Goal: Find contact information: Find contact information

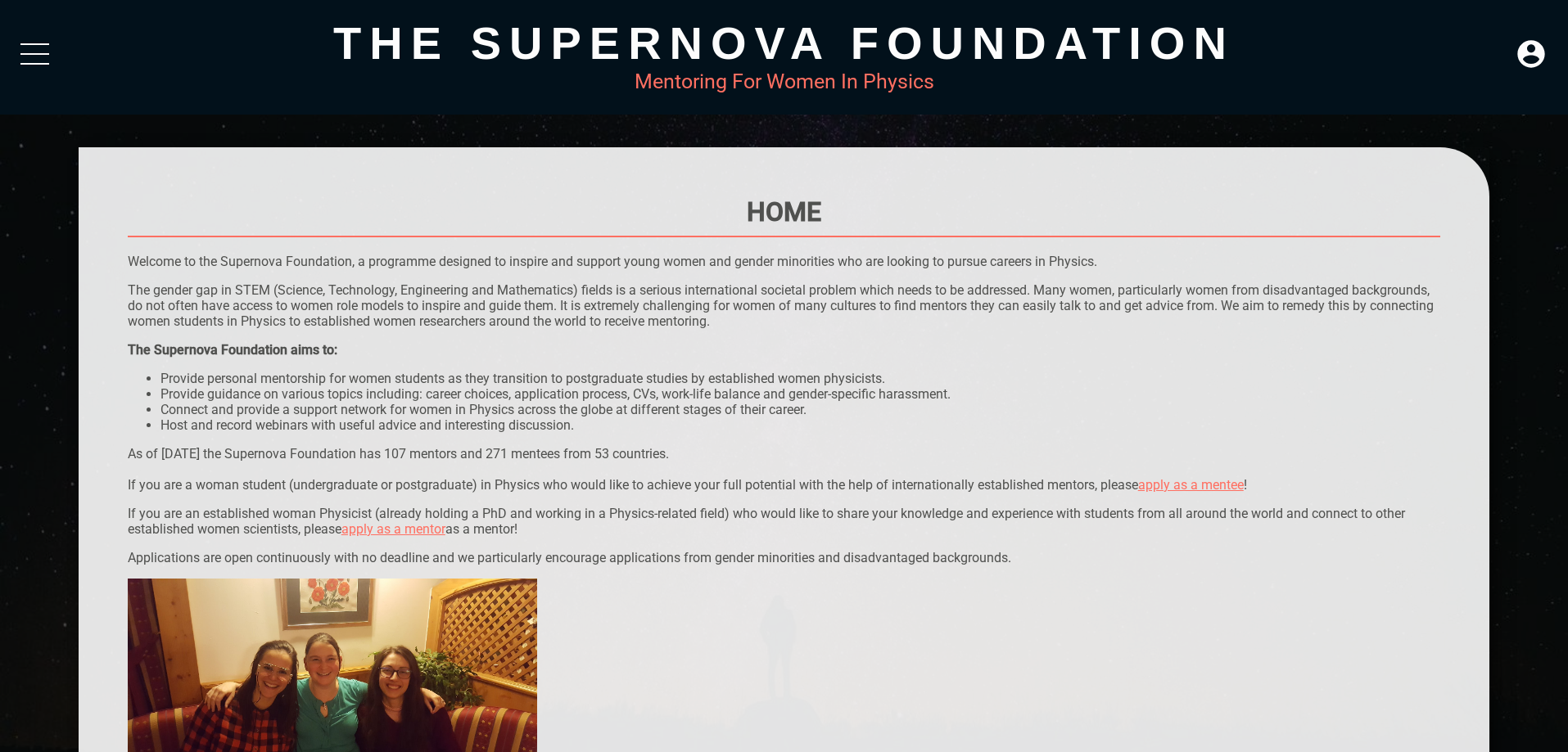
click at [29, 45] on div at bounding box center [35, 58] width 29 height 29
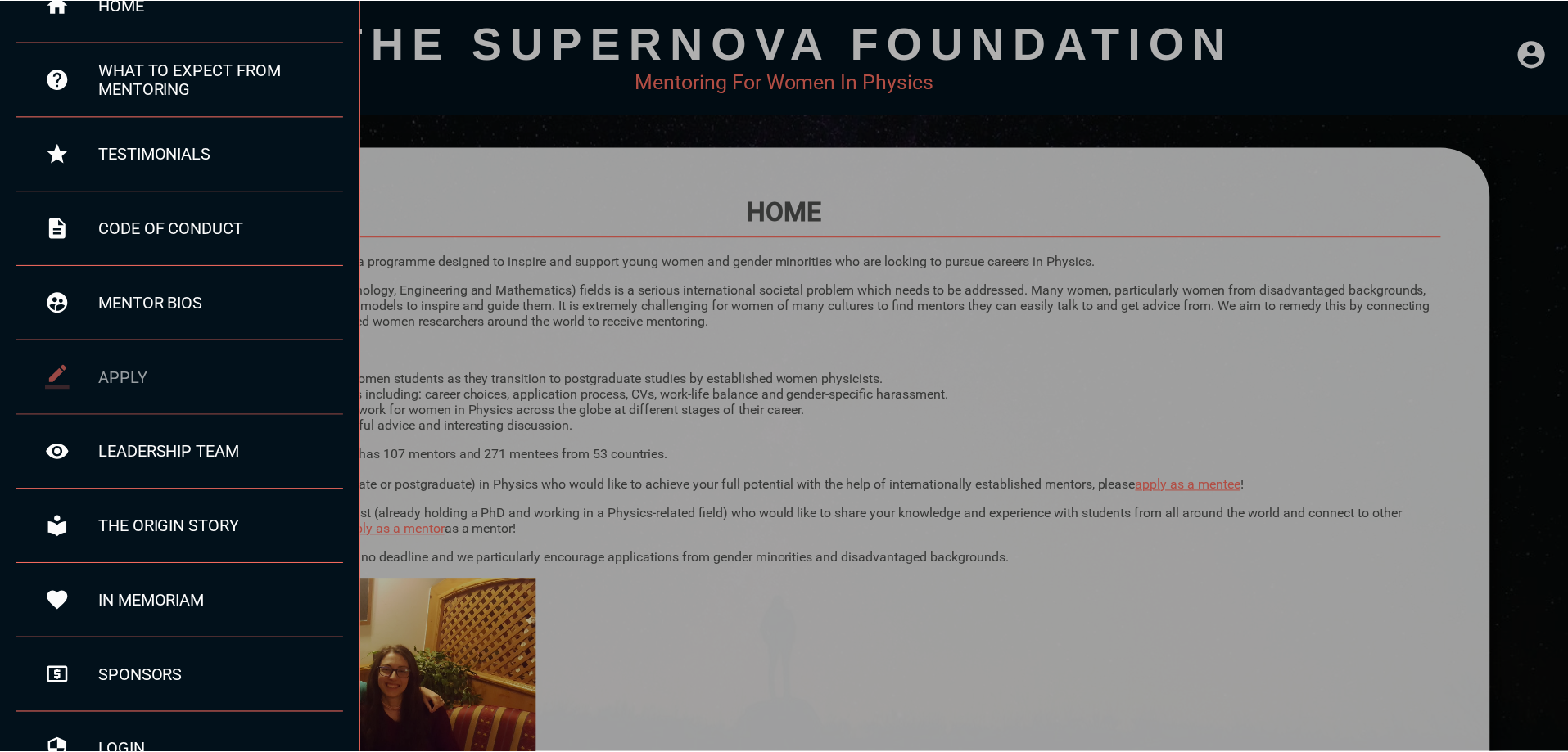
scroll to position [82, 0]
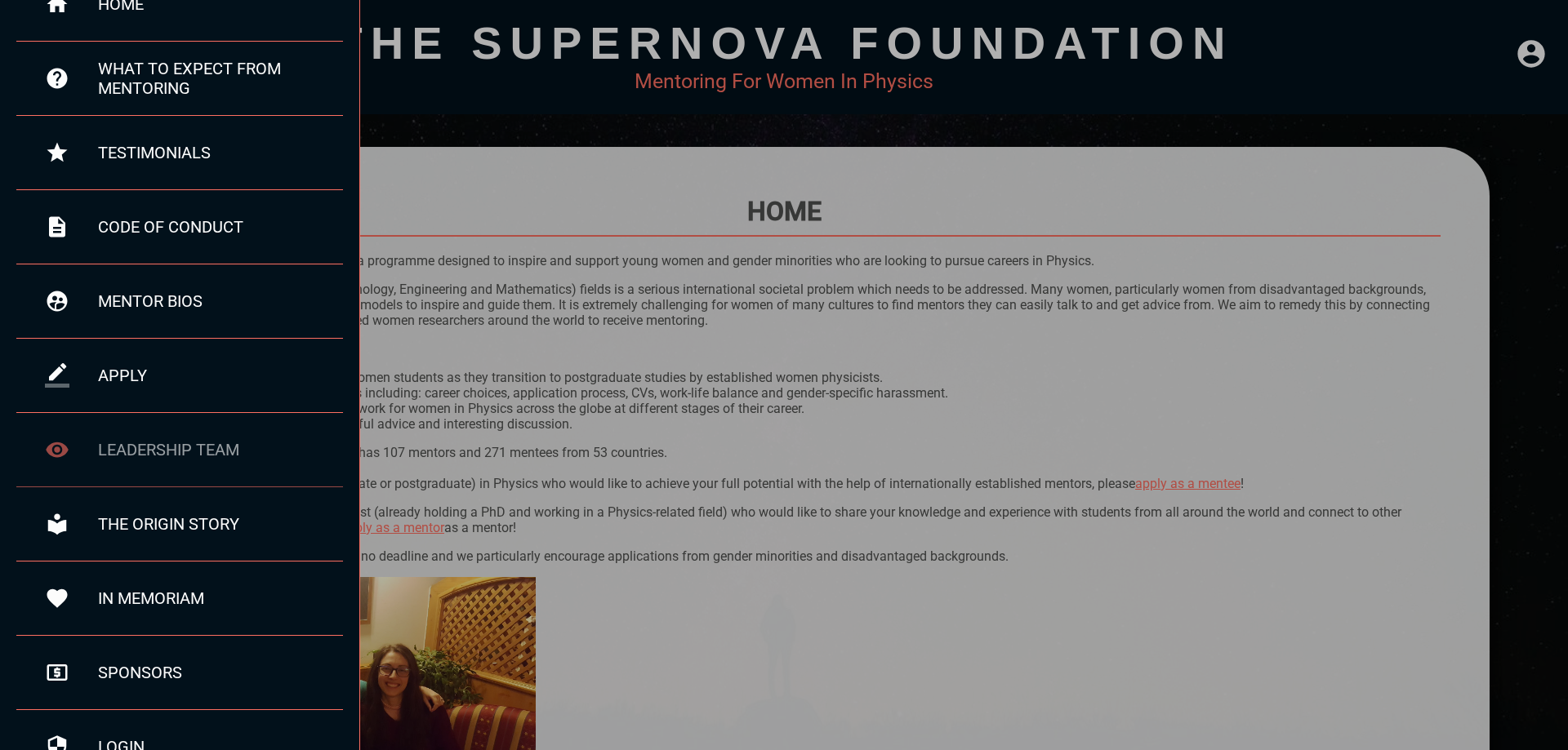
click at [199, 447] on div "leadership team" at bounding box center [220, 450] width 245 height 20
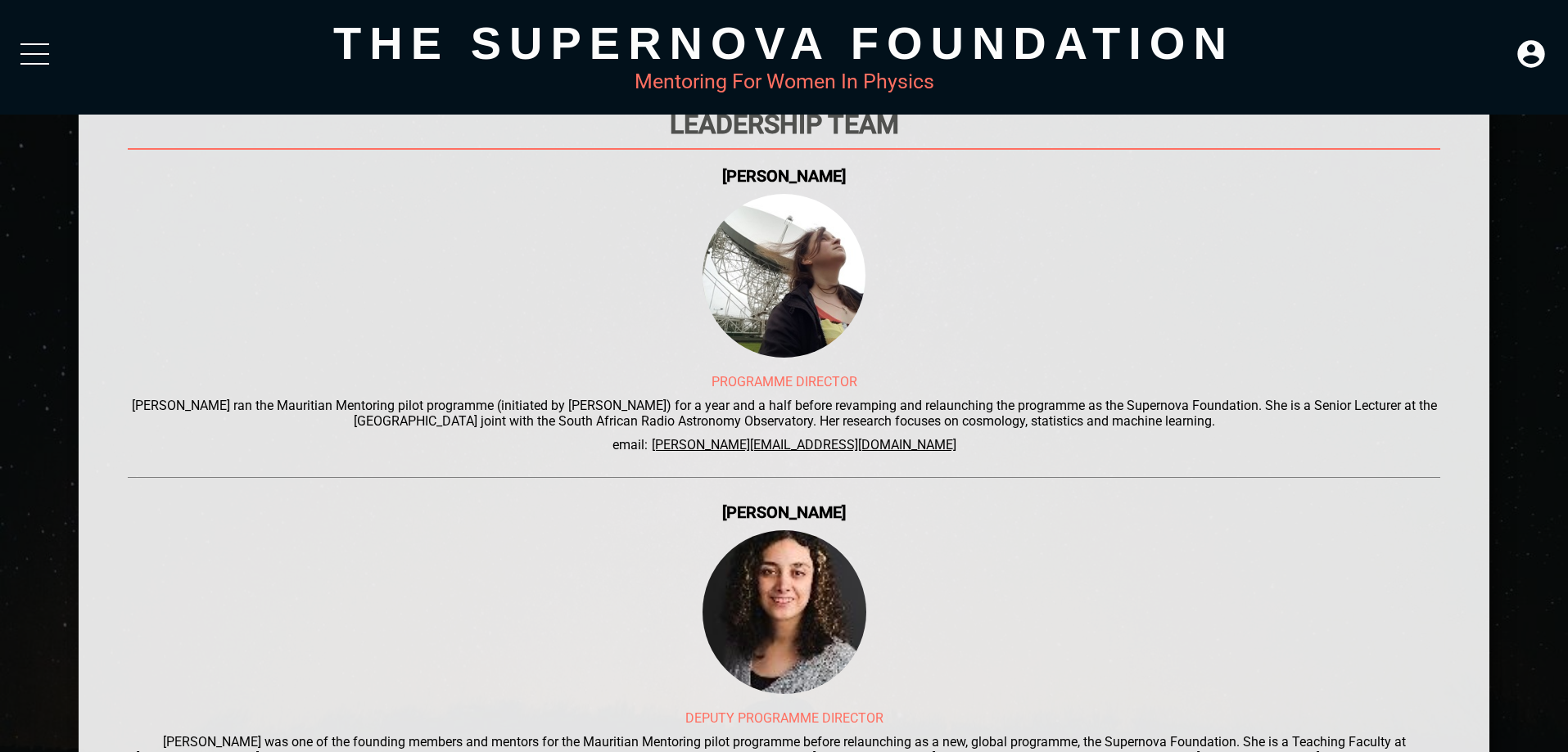
scroll to position [82, 0]
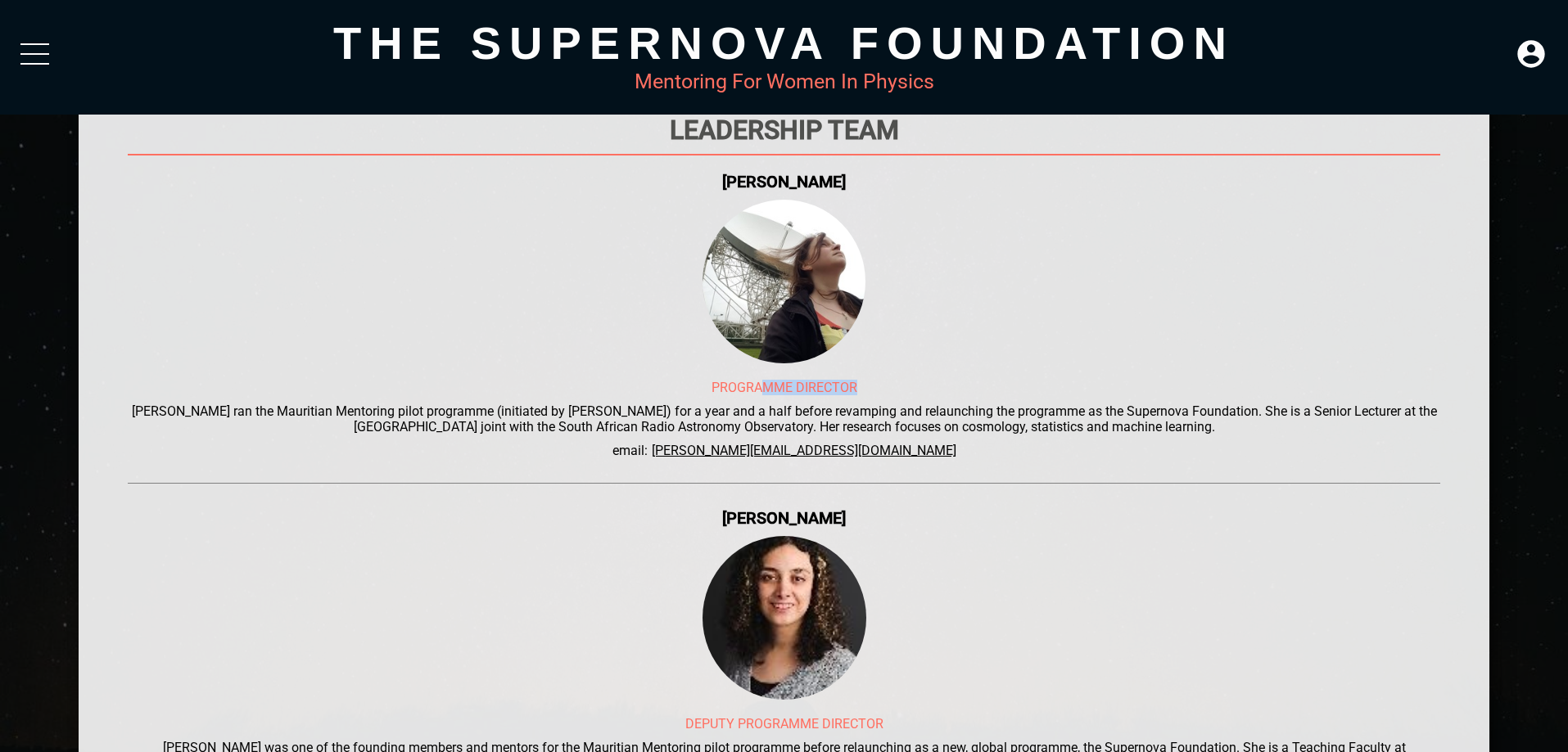
drag, startPoint x: 863, startPoint y: 388, endPoint x: 891, endPoint y: 326, distance: 68.0
click at [762, 382] on div "Programme Director" at bounding box center [784, 388] width 1313 height 16
click at [929, 299] on div at bounding box center [784, 281] width 1313 height 164
drag, startPoint x: 853, startPoint y: 183, endPoint x: 706, endPoint y: 183, distance: 147.0
click at [706, 183] on div "[PERSON_NAME]" at bounding box center [784, 182] width 1313 height 20
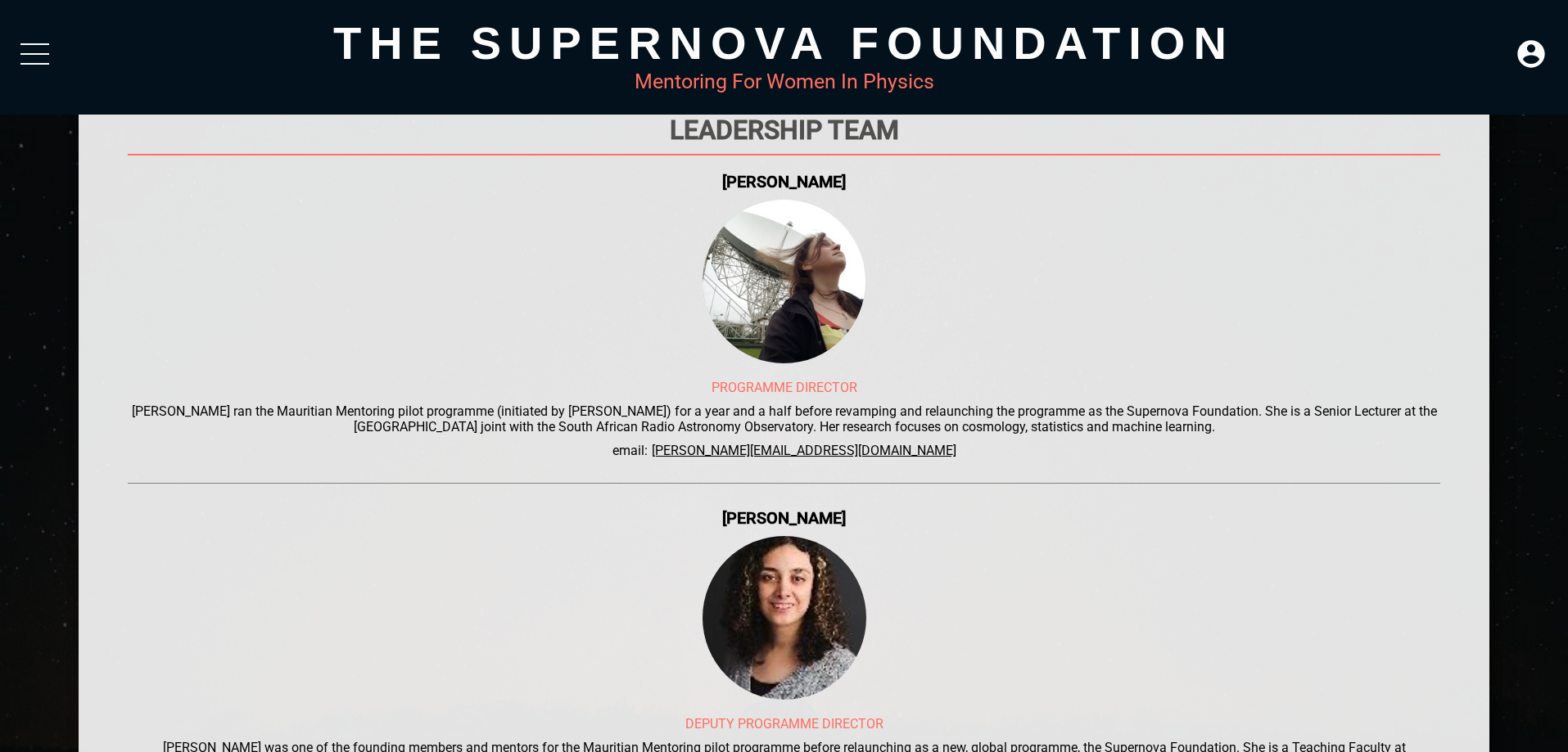
copy div "[PERSON_NAME]"
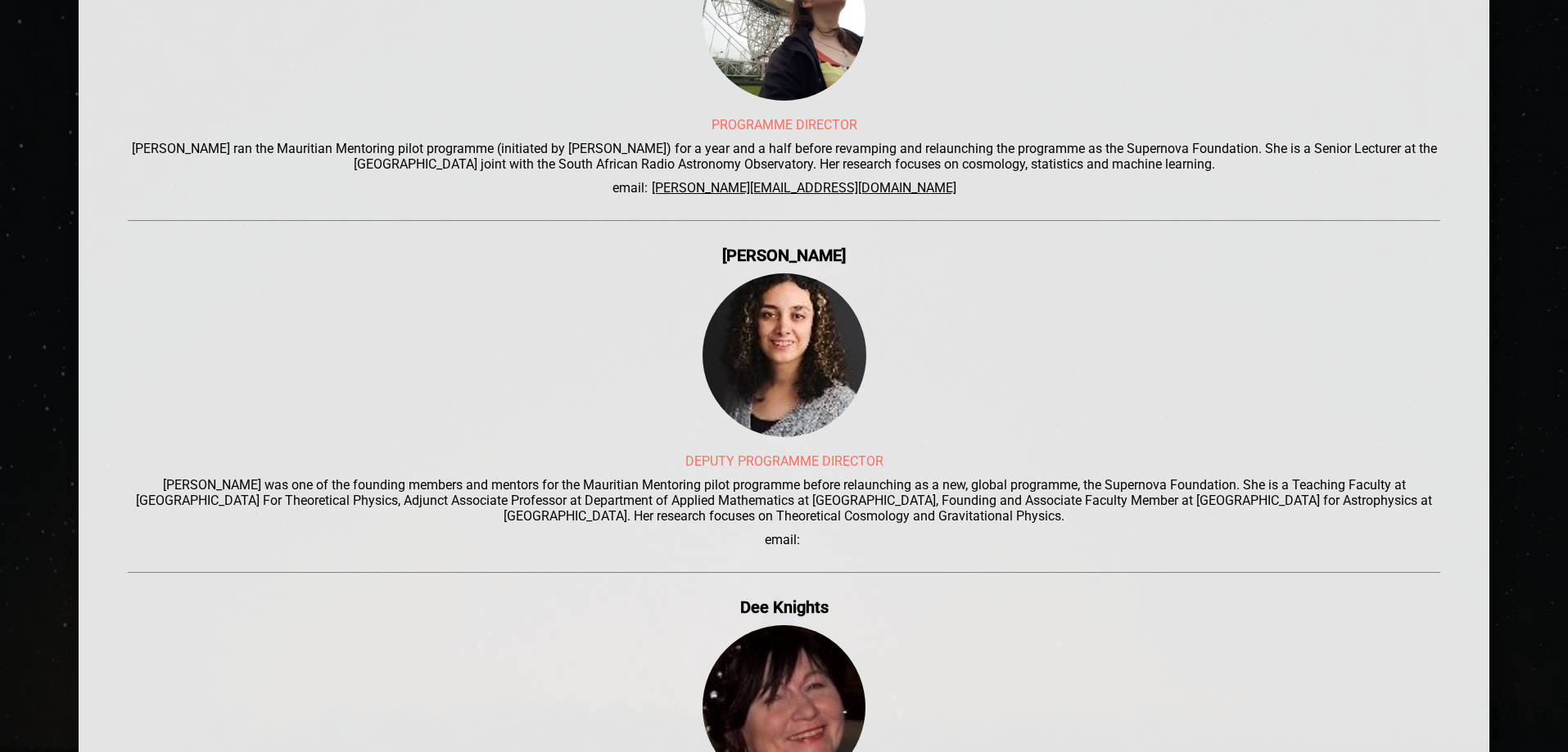
scroll to position [409, 0]
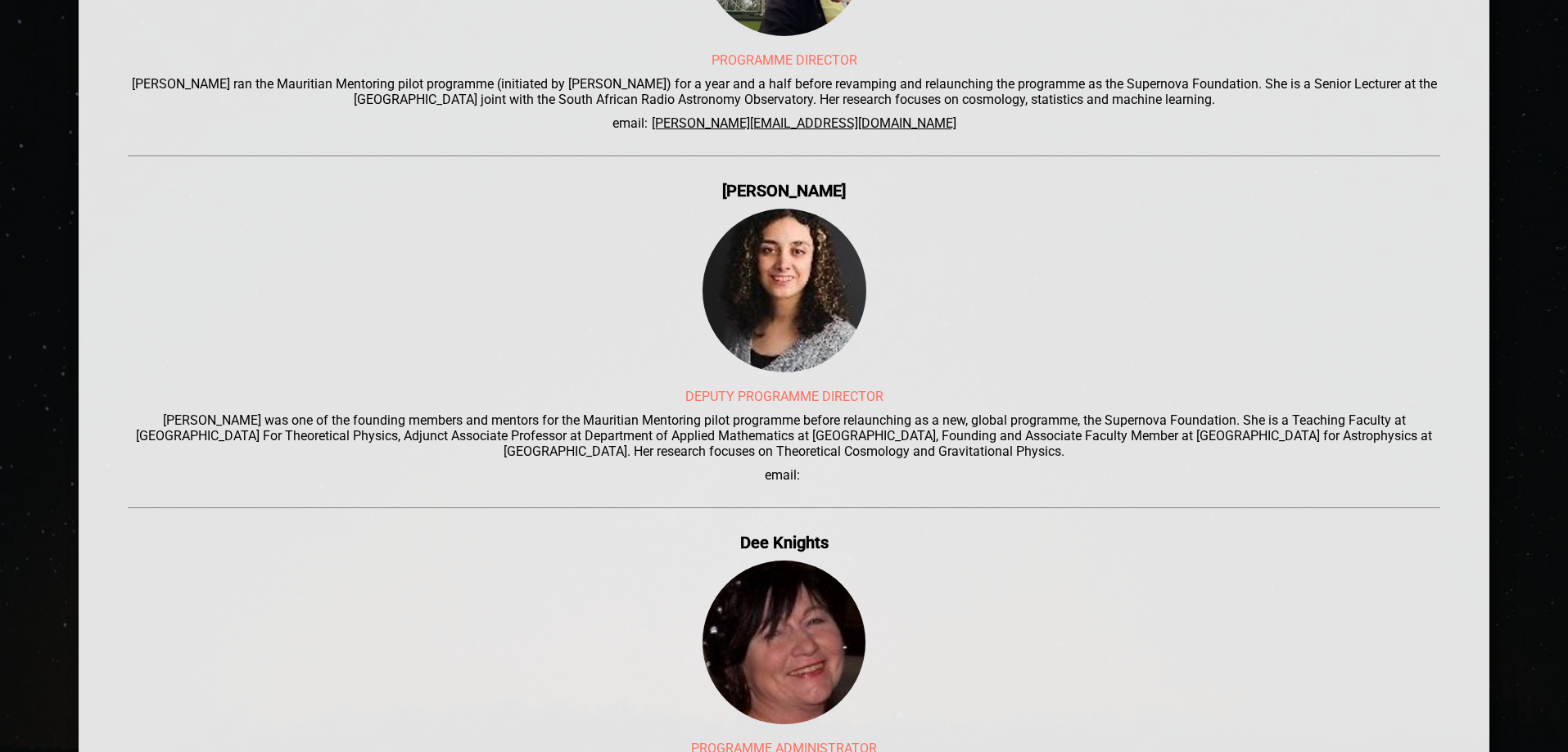
drag, startPoint x: 873, startPoint y: 184, endPoint x: 721, endPoint y: 197, distance: 152.6
click at [715, 199] on div "[PERSON_NAME]" at bounding box center [784, 190] width 1313 height 20
copy div "[PERSON_NAME]"
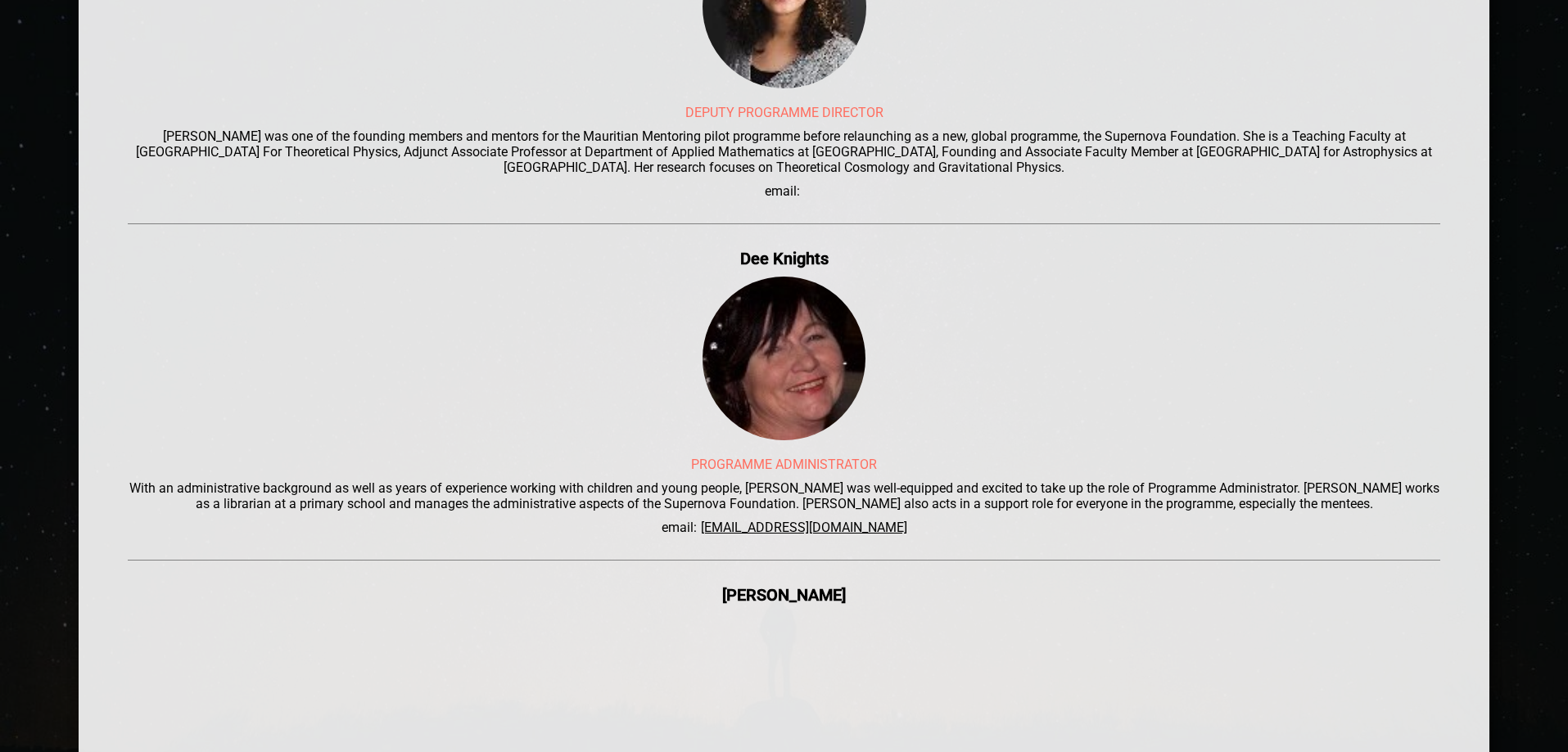
scroll to position [736, 0]
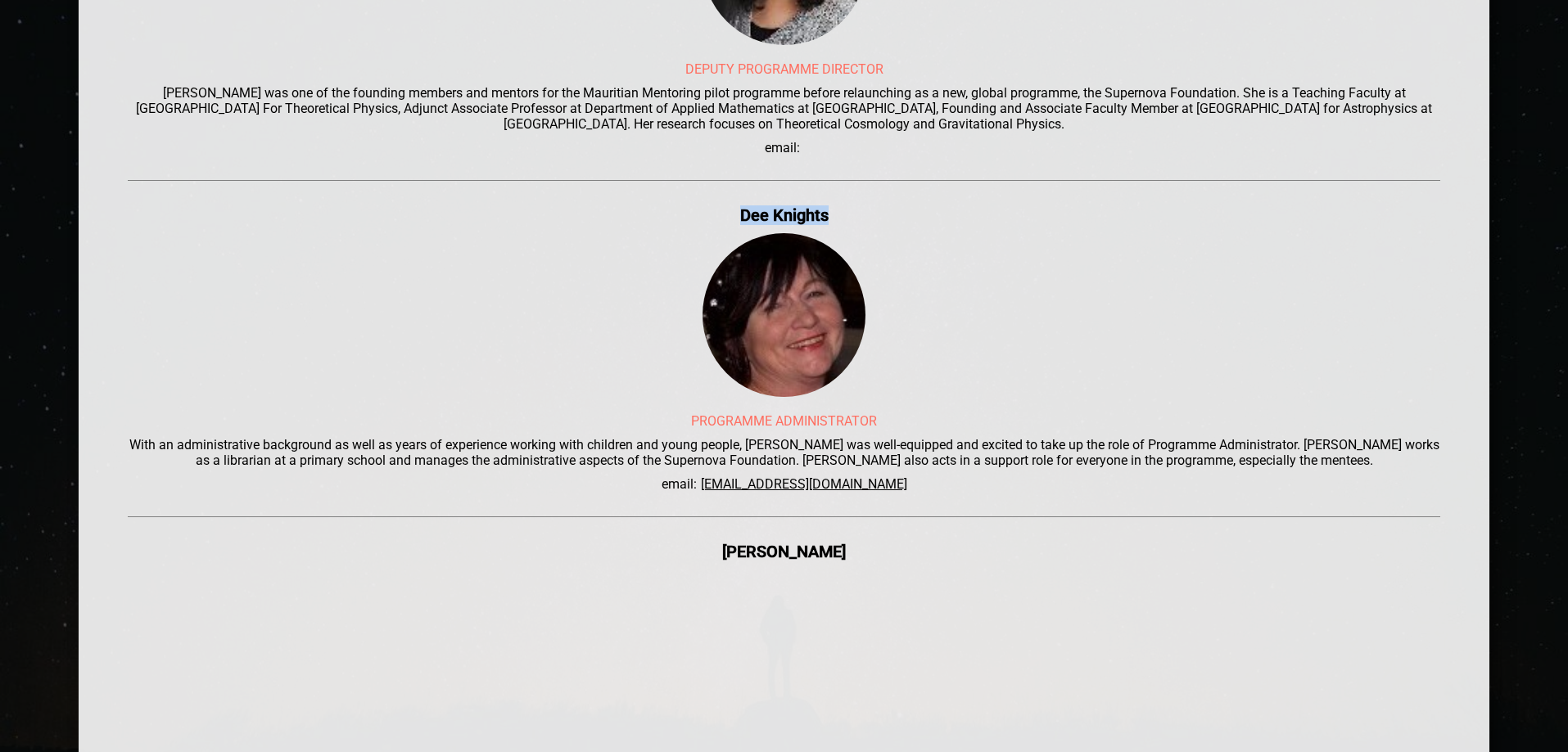
drag, startPoint x: 842, startPoint y: 209, endPoint x: 720, endPoint y: 220, distance: 122.5
click at [721, 220] on div "Dee Knights" at bounding box center [784, 215] width 1313 height 20
copy div "Dee Knights"
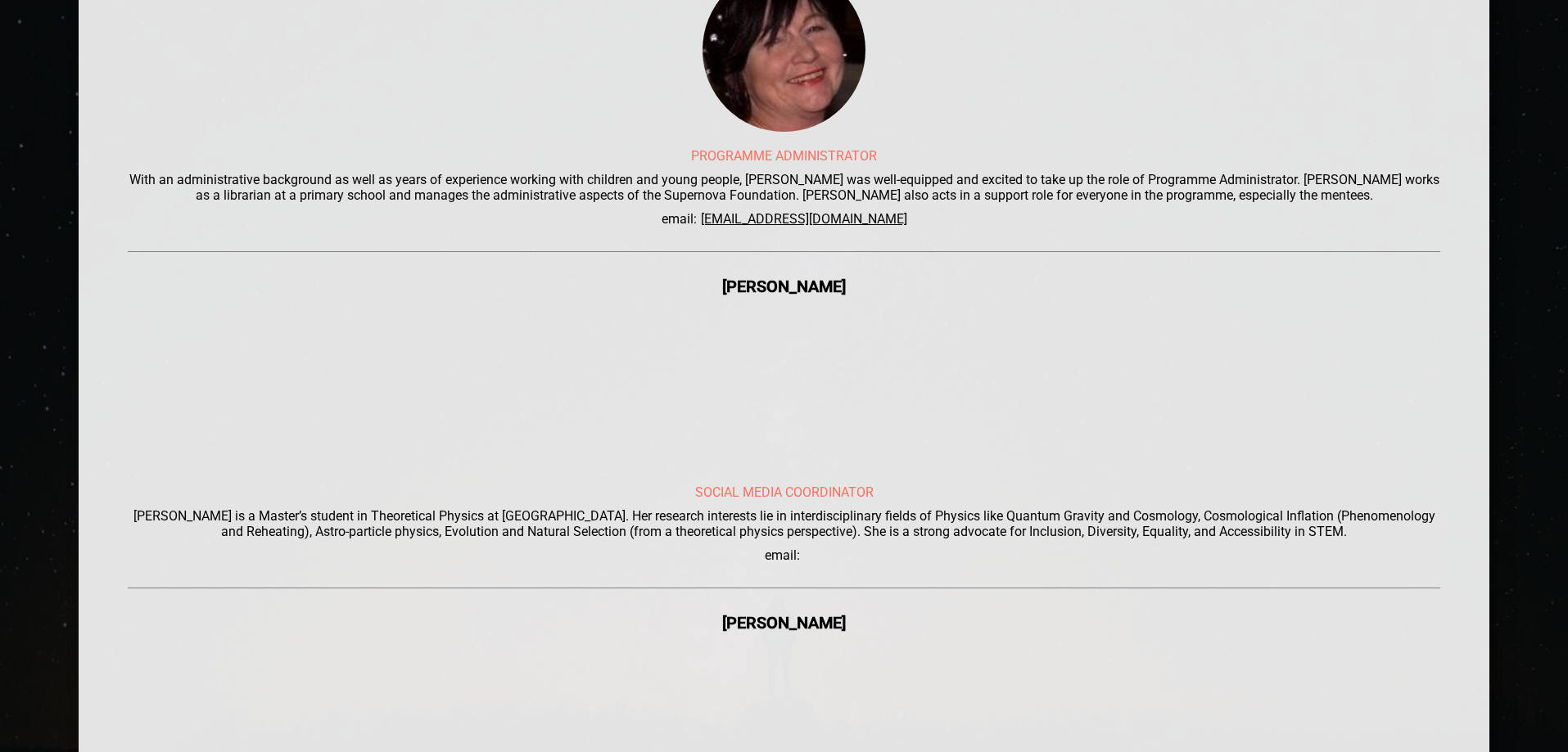
scroll to position [1064, 0]
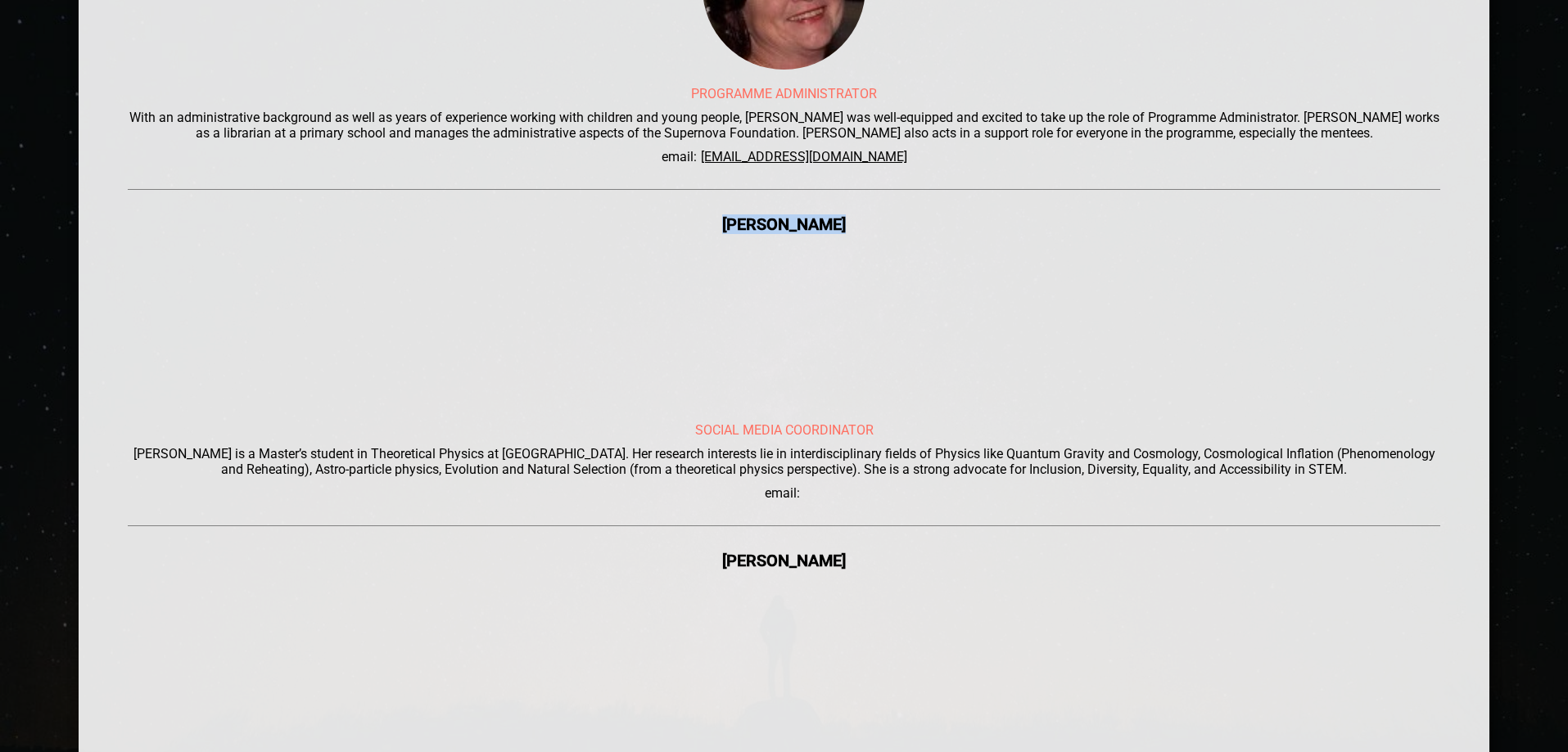
drag, startPoint x: 816, startPoint y: 216, endPoint x: 739, endPoint y: 215, distance: 77.0
click at [739, 215] on div "[PERSON_NAME]" at bounding box center [784, 224] width 1313 height 20
copy div "[PERSON_NAME]"
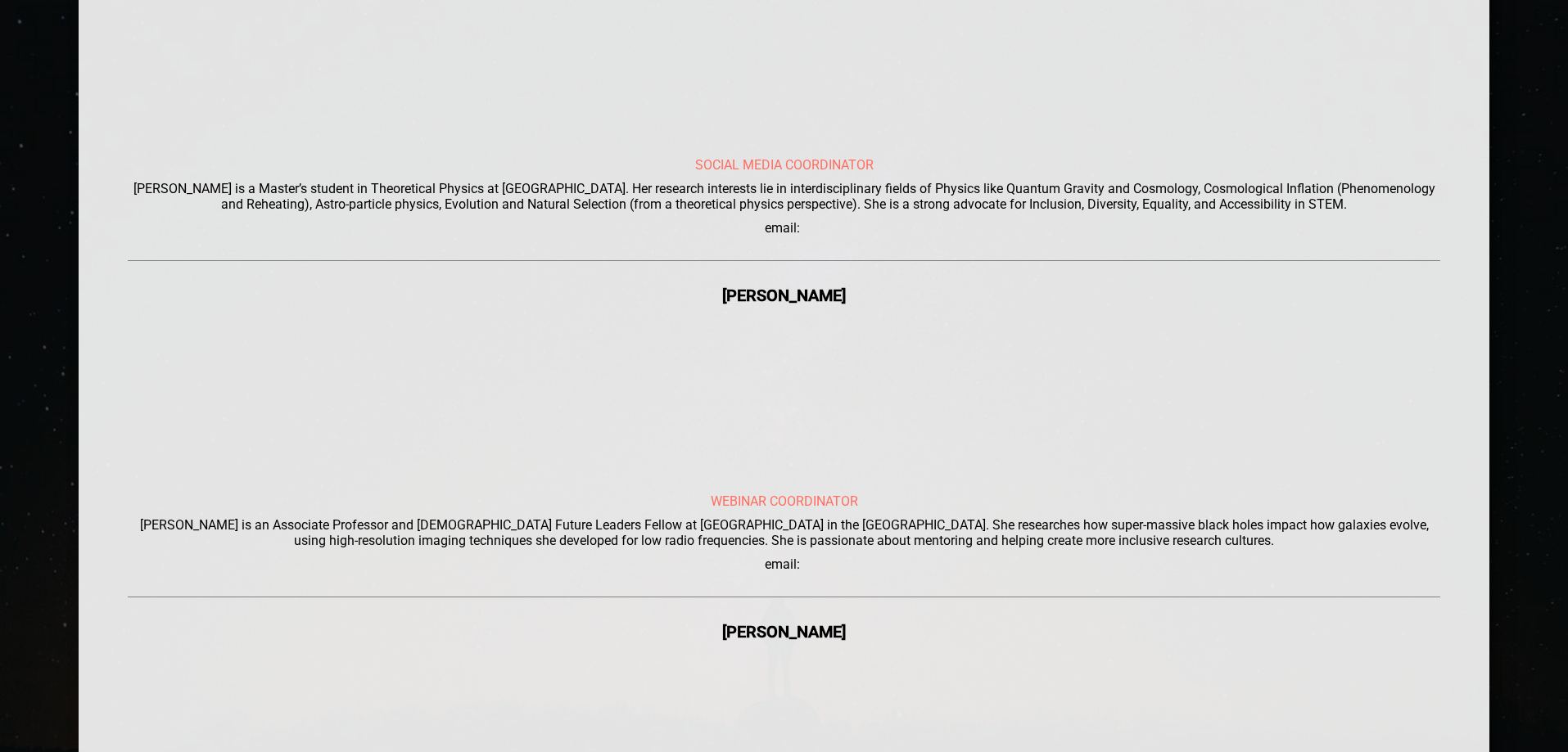
scroll to position [1392, 0]
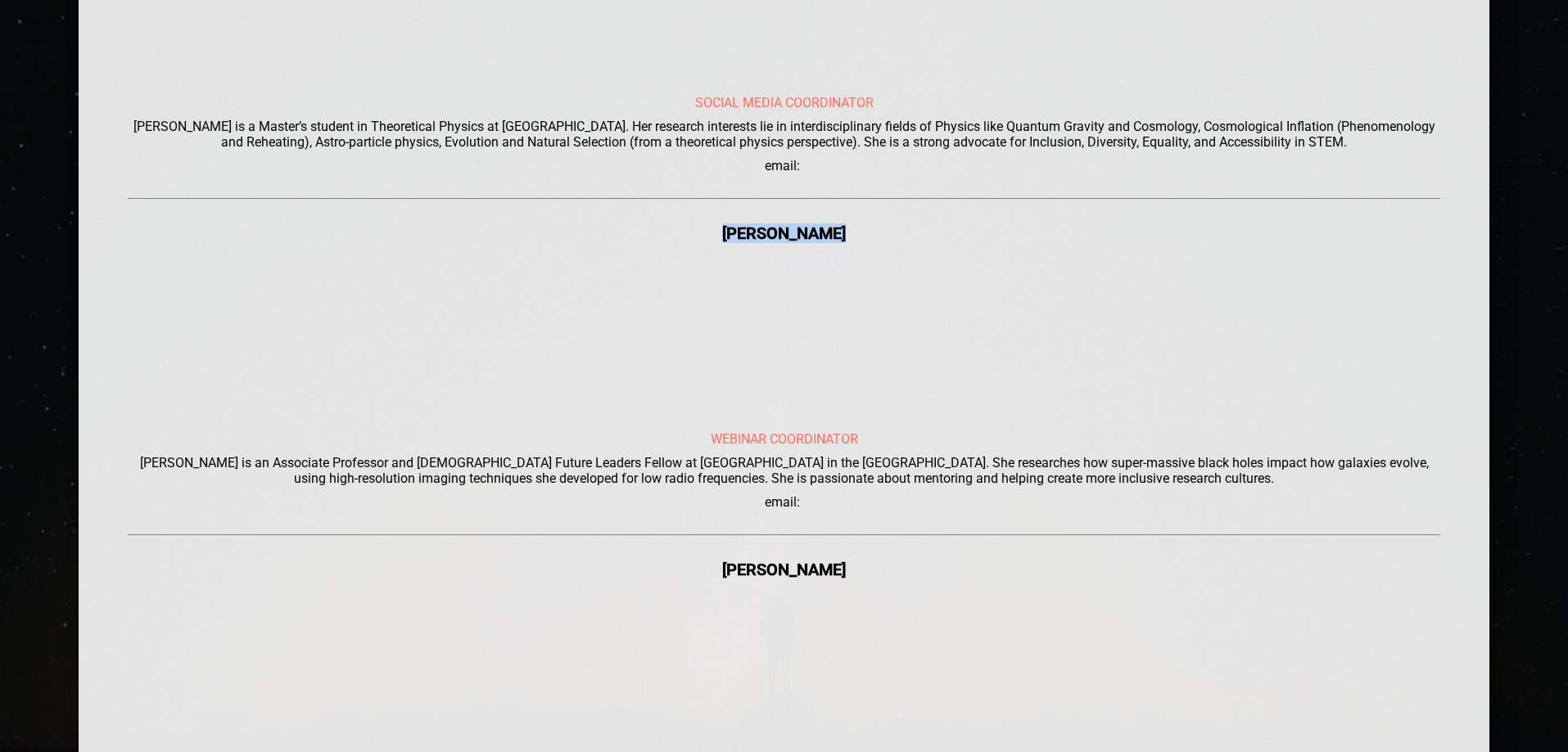
drag, startPoint x: 859, startPoint y: 227, endPoint x: 709, endPoint y: 240, distance: 150.6
click at [709, 240] on div "[PERSON_NAME]" at bounding box center [784, 233] width 1313 height 20
copy div "[PERSON_NAME]"
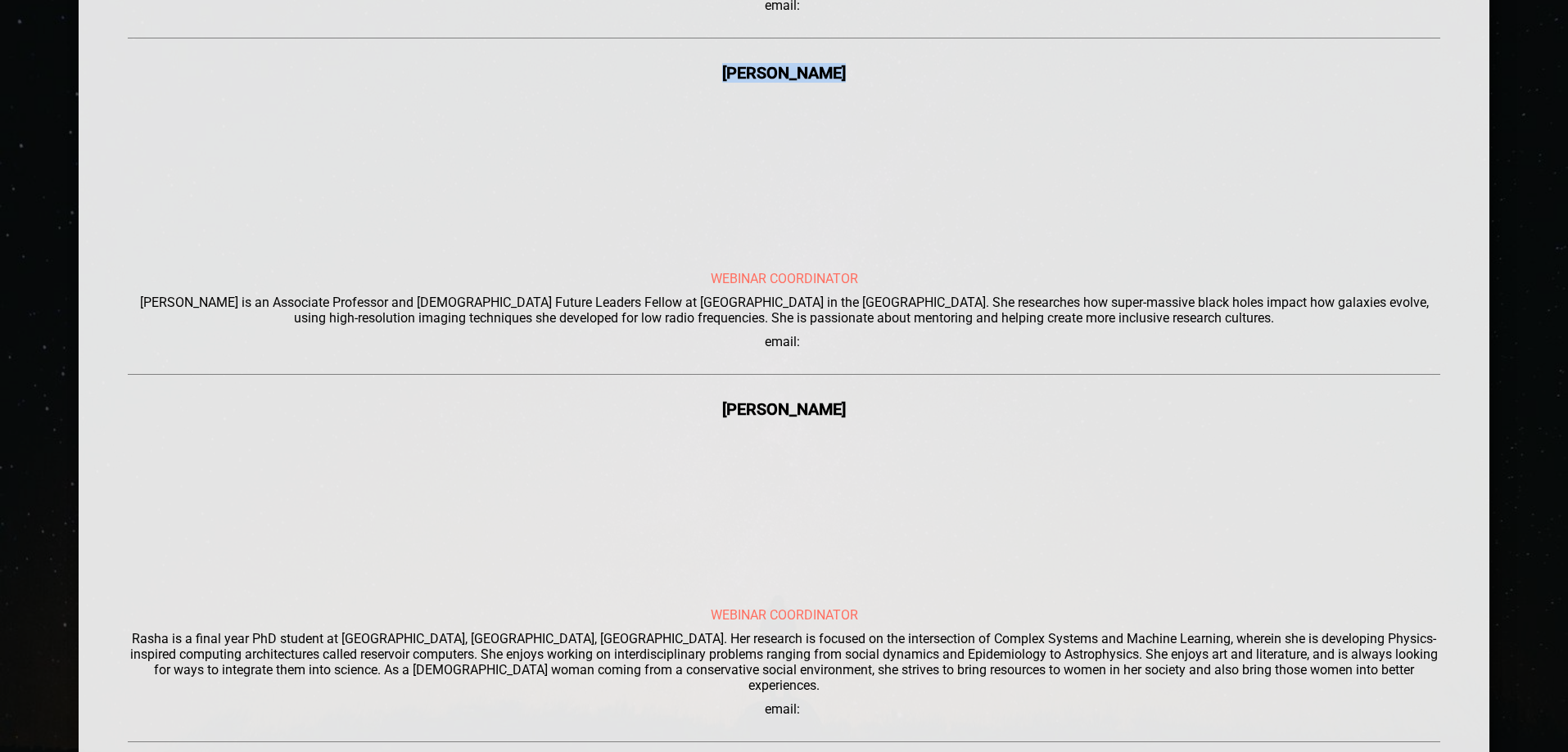
scroll to position [1555, 0]
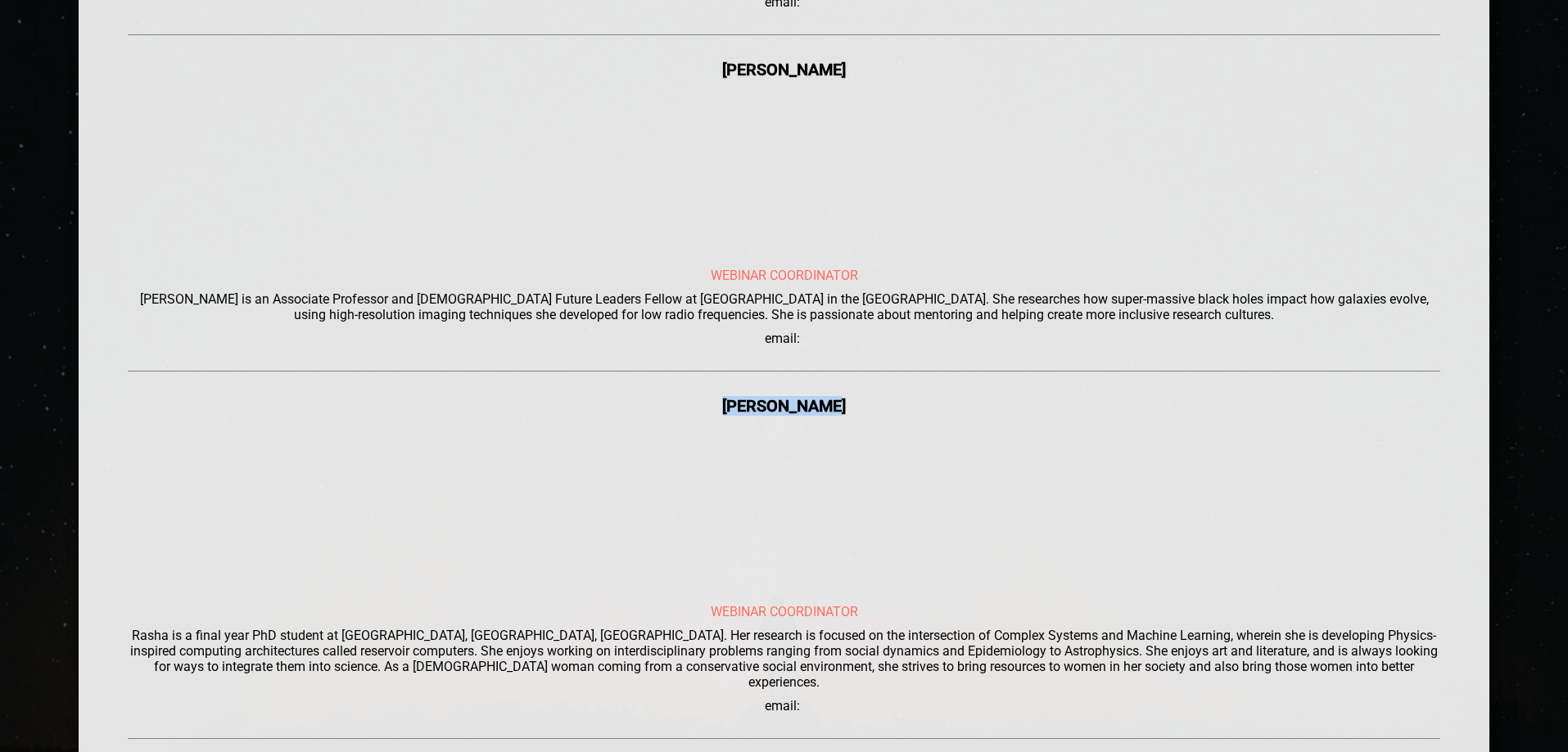
drag, startPoint x: 859, startPoint y: 408, endPoint x: 718, endPoint y: 410, distance: 141.0
click at [718, 410] on div "[PERSON_NAME]" at bounding box center [784, 406] width 1313 height 20
copy div "[PERSON_NAME]"
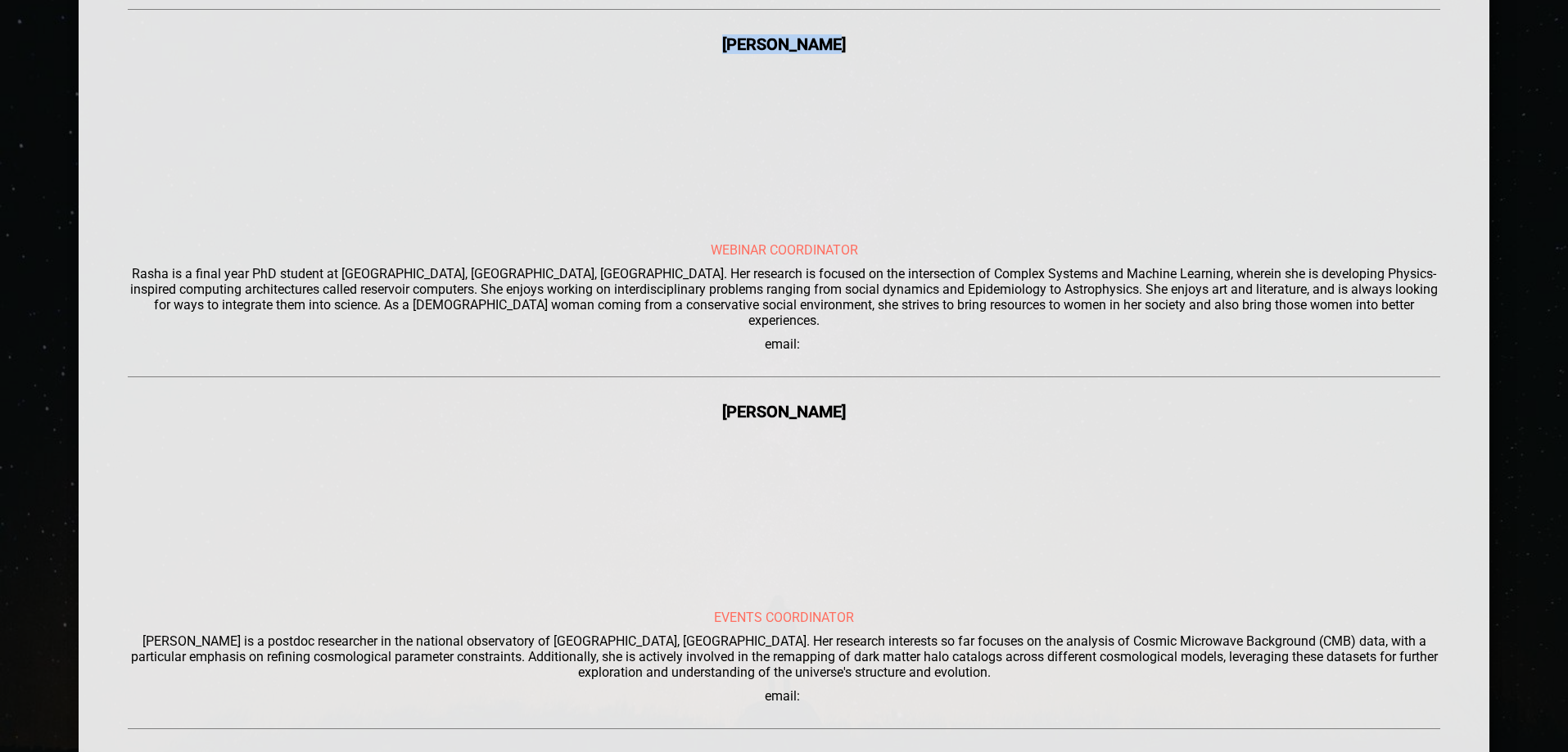
scroll to position [1964, 0]
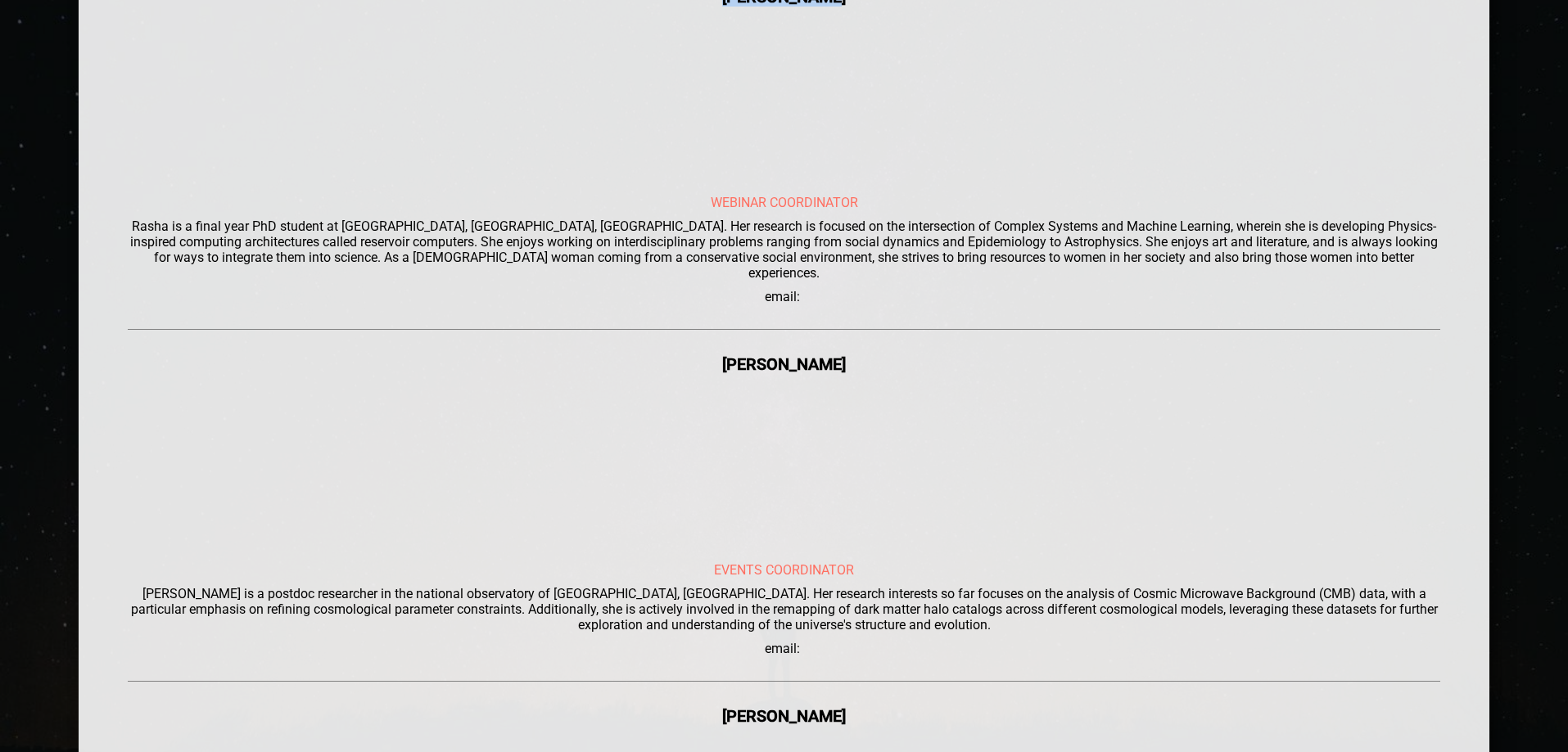
drag, startPoint x: 861, startPoint y: 339, endPoint x: 683, endPoint y: 354, distance: 178.6
click at [683, 355] on div "[PERSON_NAME]" at bounding box center [784, 364] width 1313 height 20
copy div "[PERSON_NAME]"
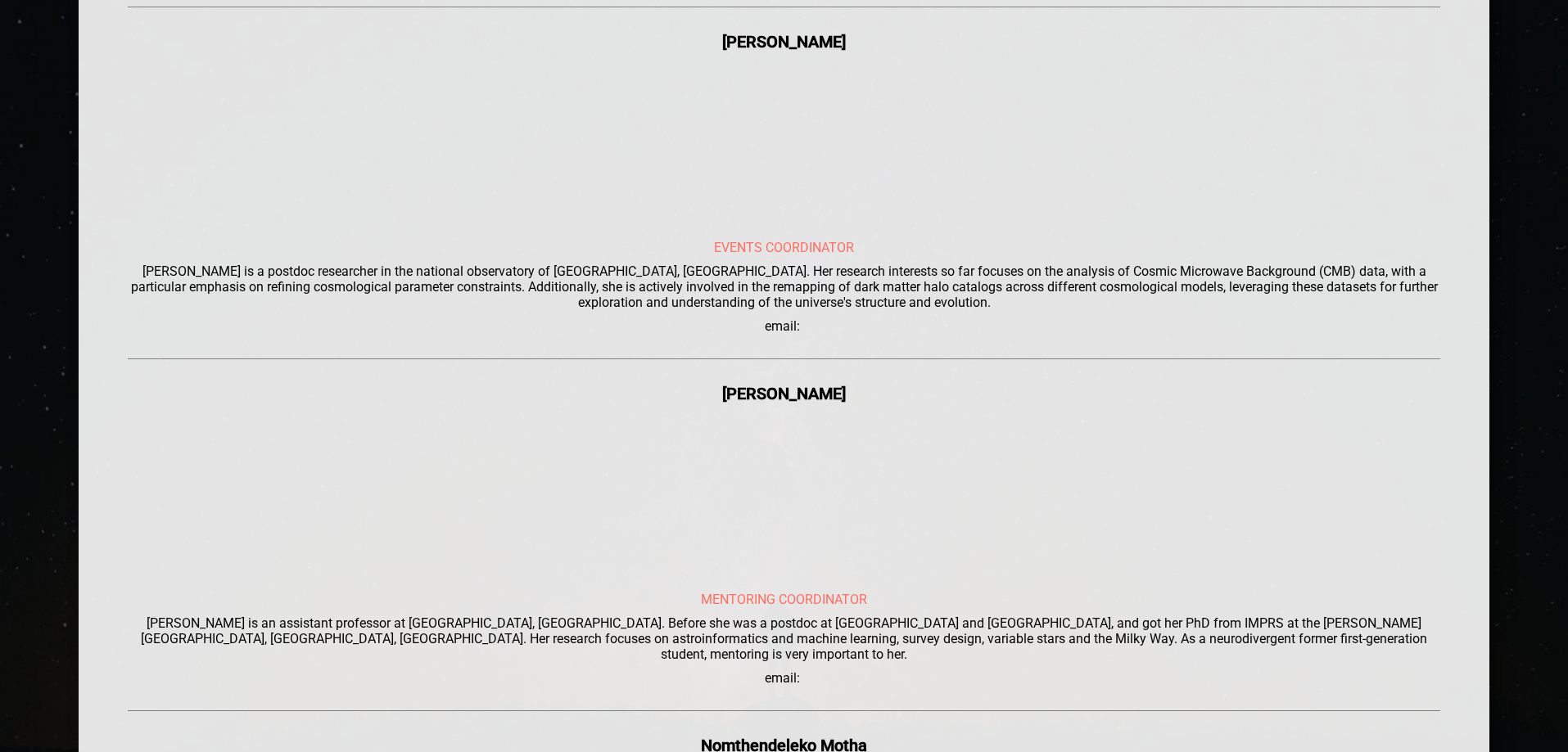
scroll to position [2291, 0]
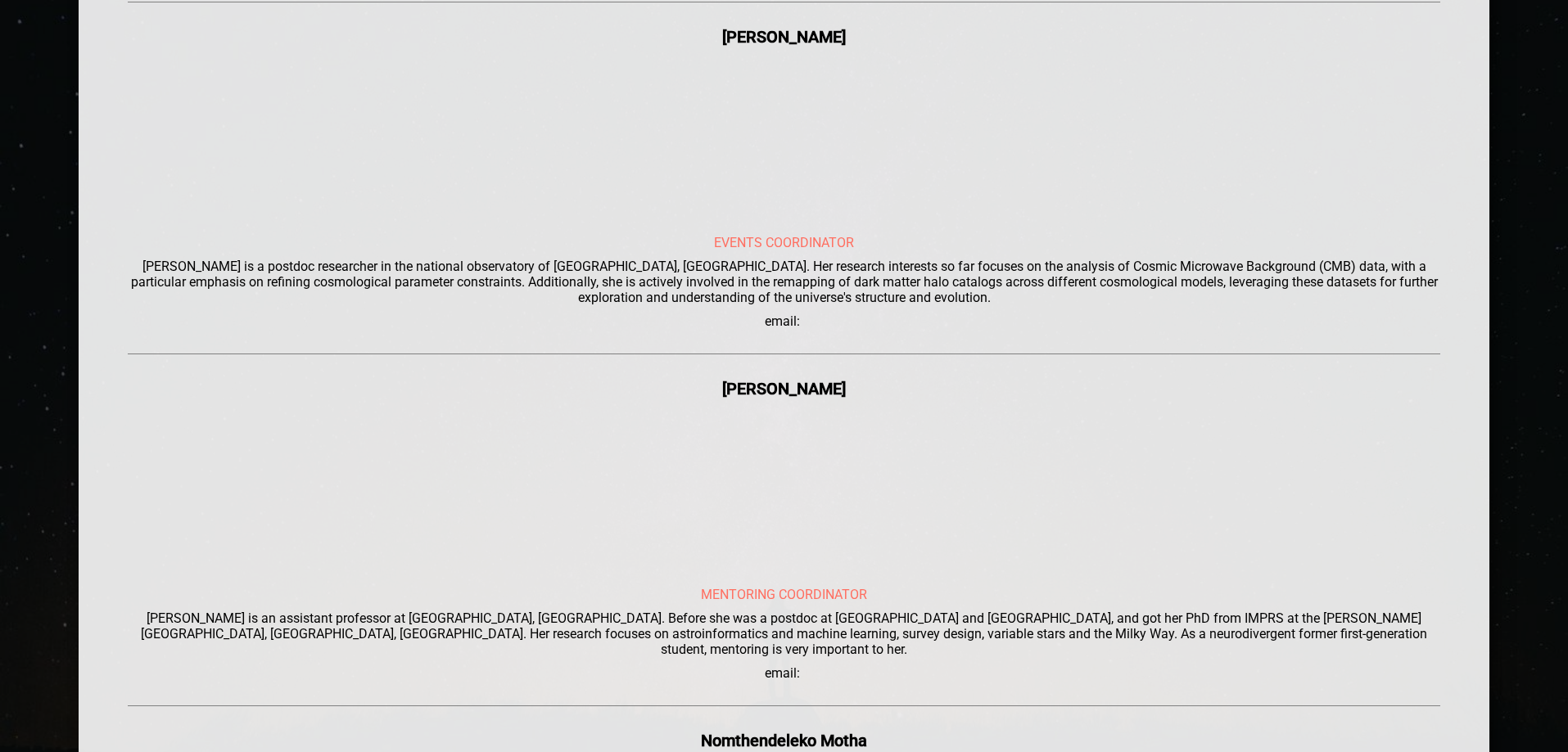
drag, startPoint x: 849, startPoint y: 379, endPoint x: 699, endPoint y: 379, distance: 150.0
click at [700, 379] on div "[PERSON_NAME]" at bounding box center [784, 389] width 1313 height 20
copy div "[PERSON_NAME]"
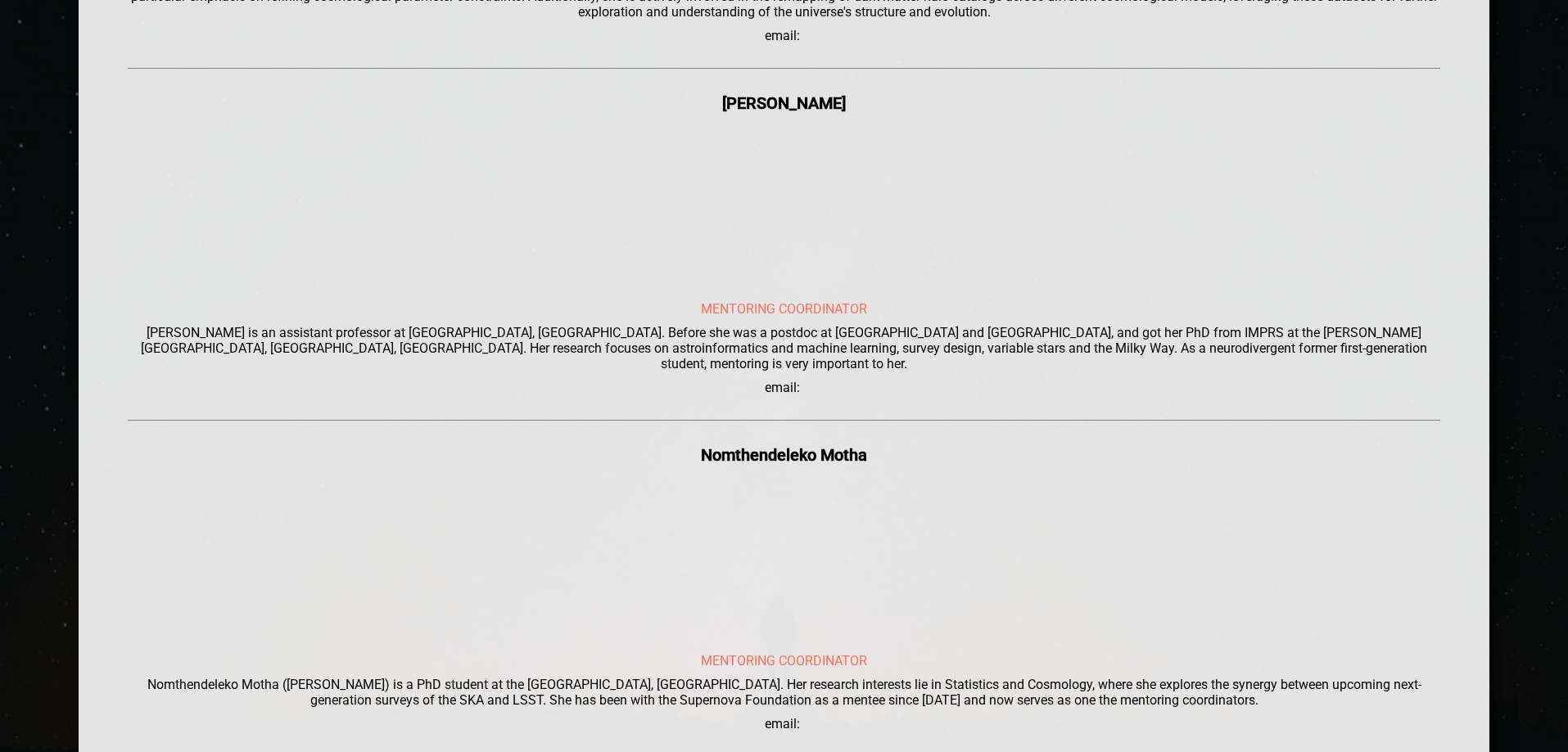
scroll to position [2619, 0]
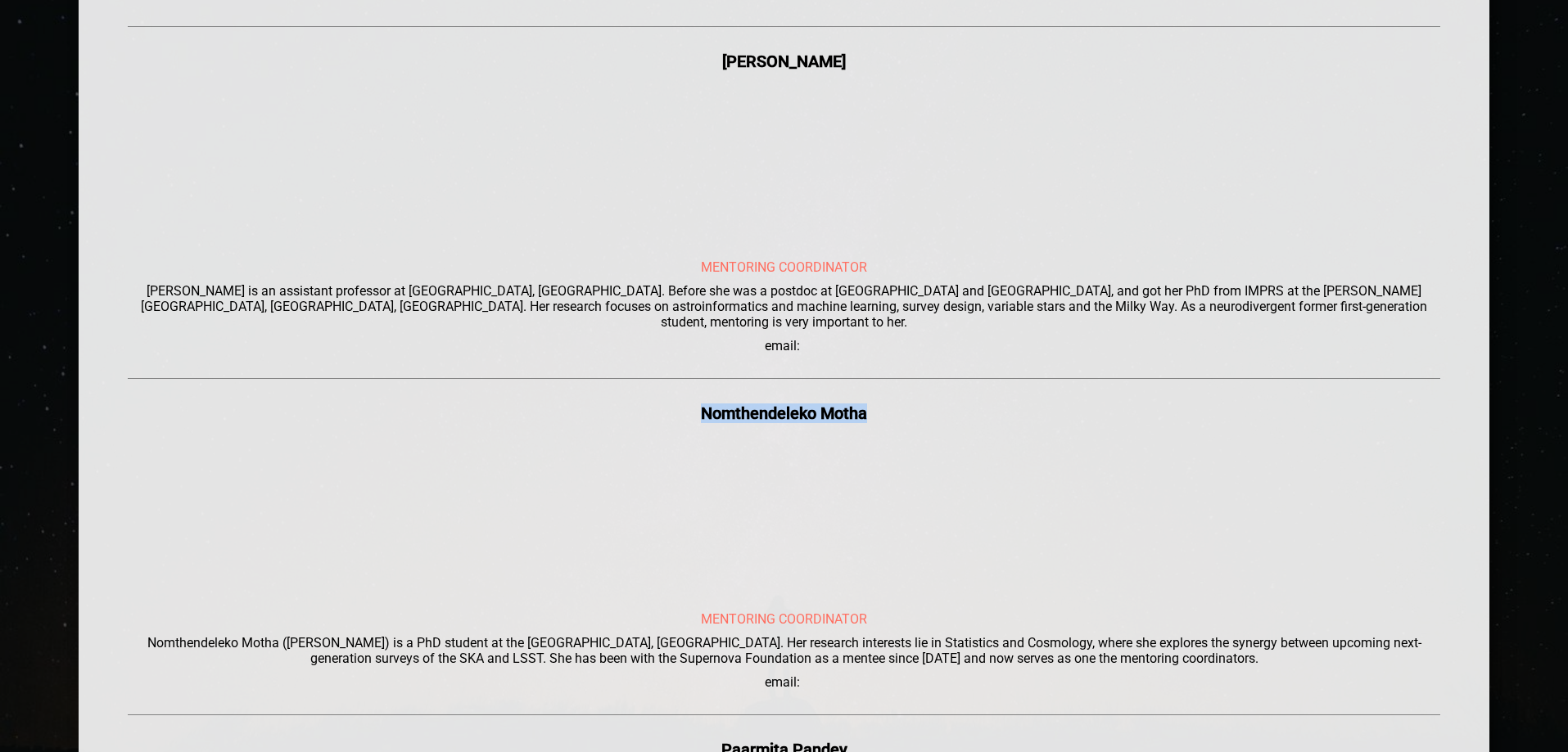
drag, startPoint x: 882, startPoint y: 382, endPoint x: 616, endPoint y: 370, distance: 266.3
click at [616, 370] on div "[PERSON_NAME] Programme Director [PERSON_NAME] ran the Mauritian Mentoring pilo…" at bounding box center [784, 688] width 1313 height 6107
copy div "Nomthendeleko Motha"
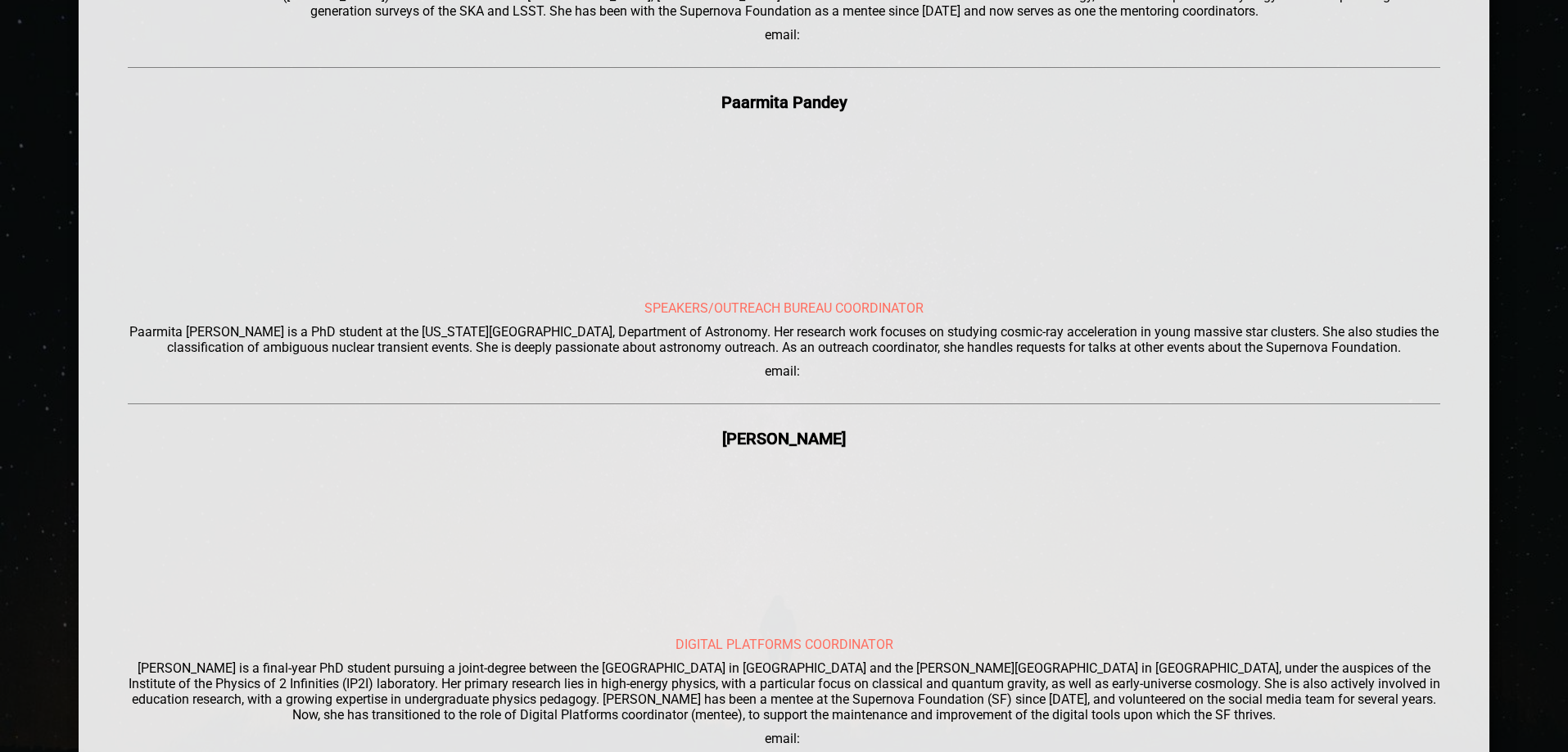
scroll to position [3274, 0]
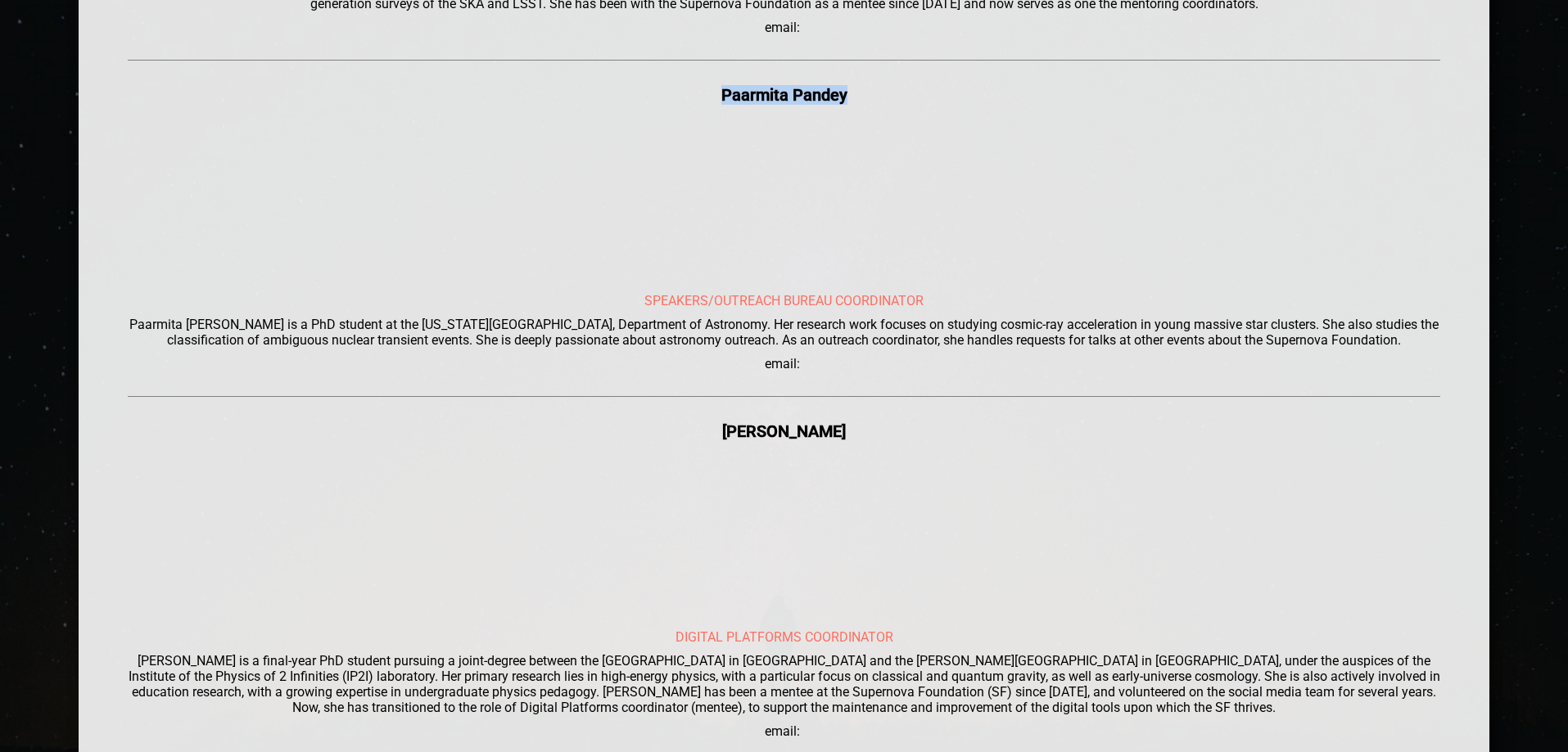
drag, startPoint x: 854, startPoint y: 67, endPoint x: 695, endPoint y: 61, distance: 159.1
click at [695, 85] on div "Paarmita Pandey" at bounding box center [784, 94] width 1313 height 20
copy div "Paarmita Pandey"
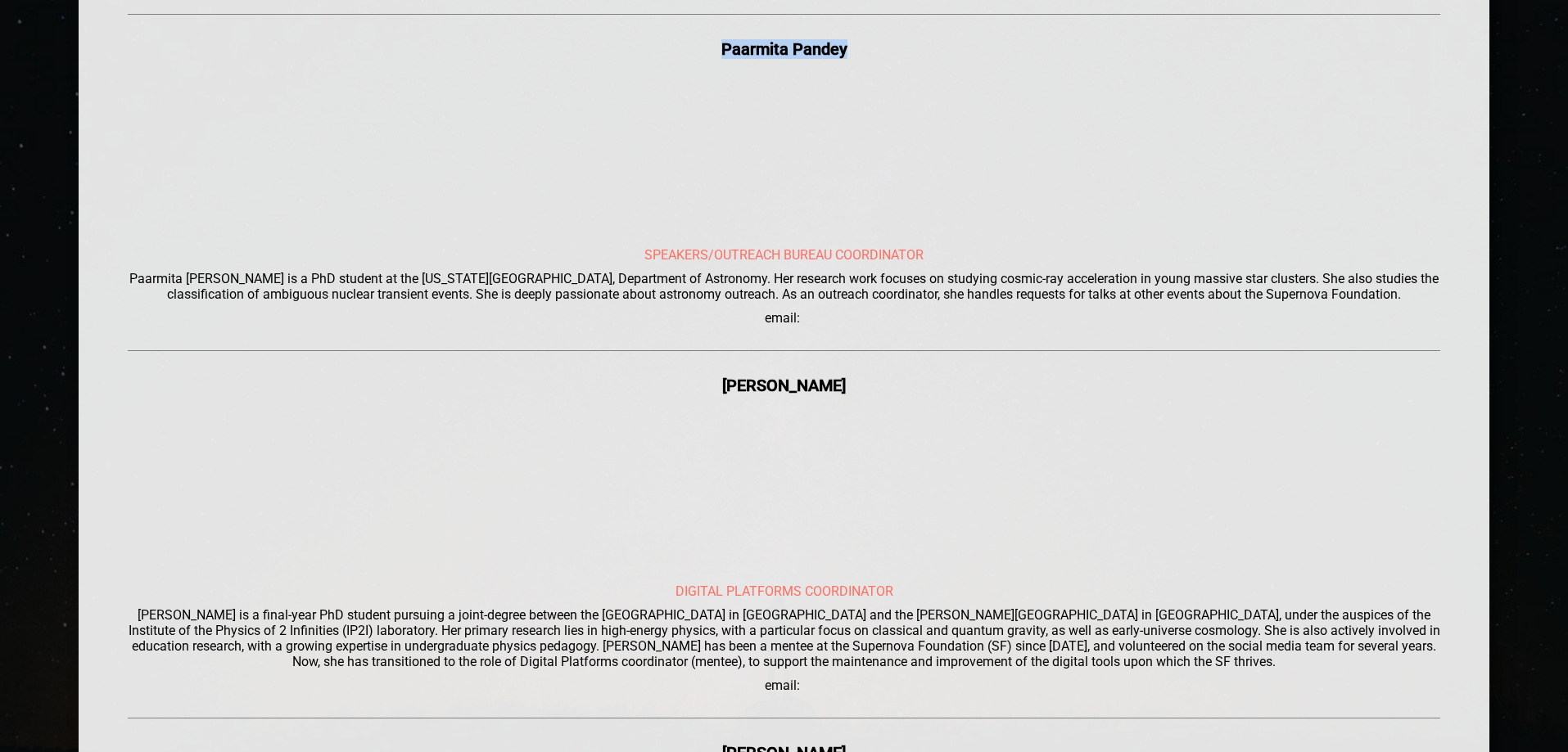
scroll to position [3356, 0]
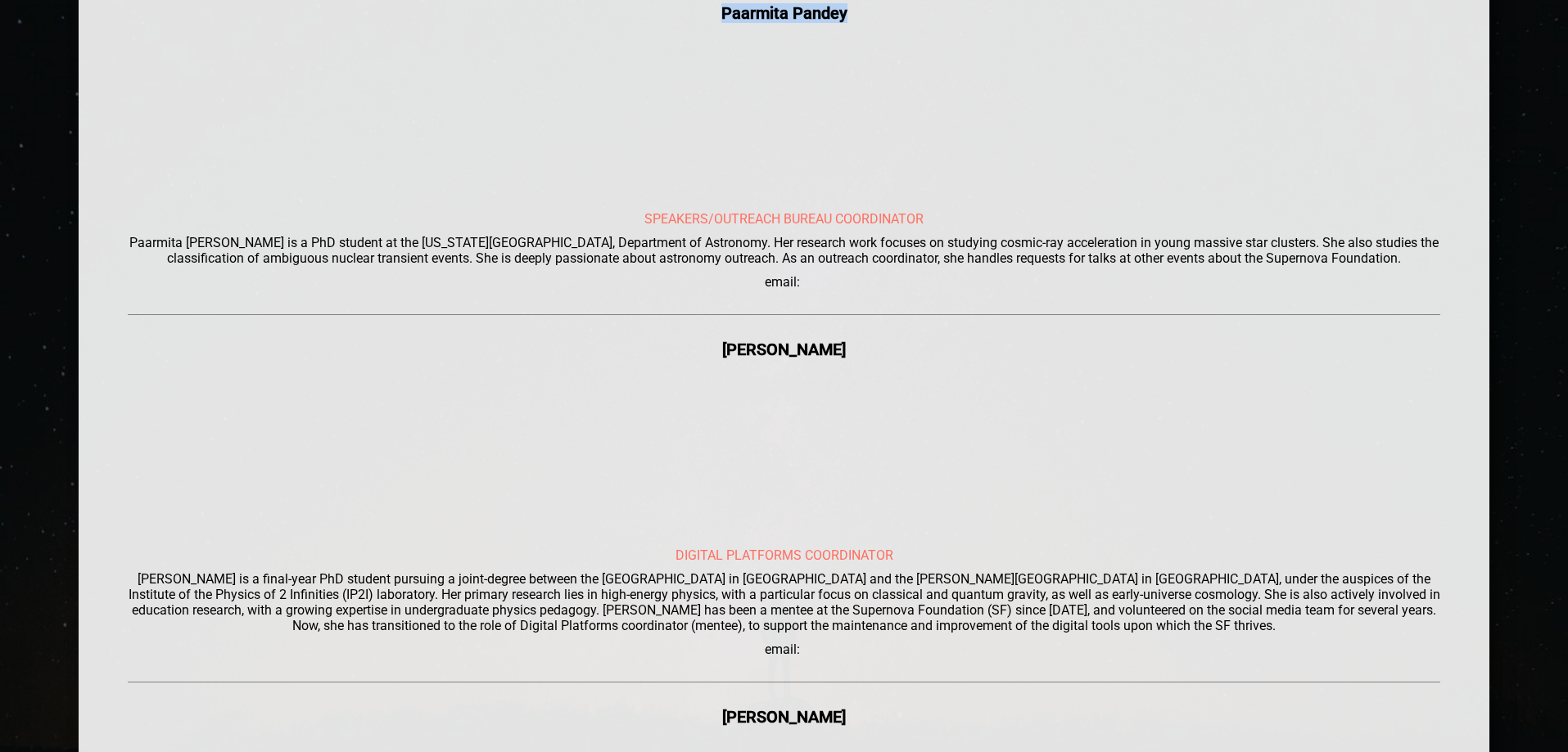
drag, startPoint x: 869, startPoint y: 316, endPoint x: 597, endPoint y: 304, distance: 272.3
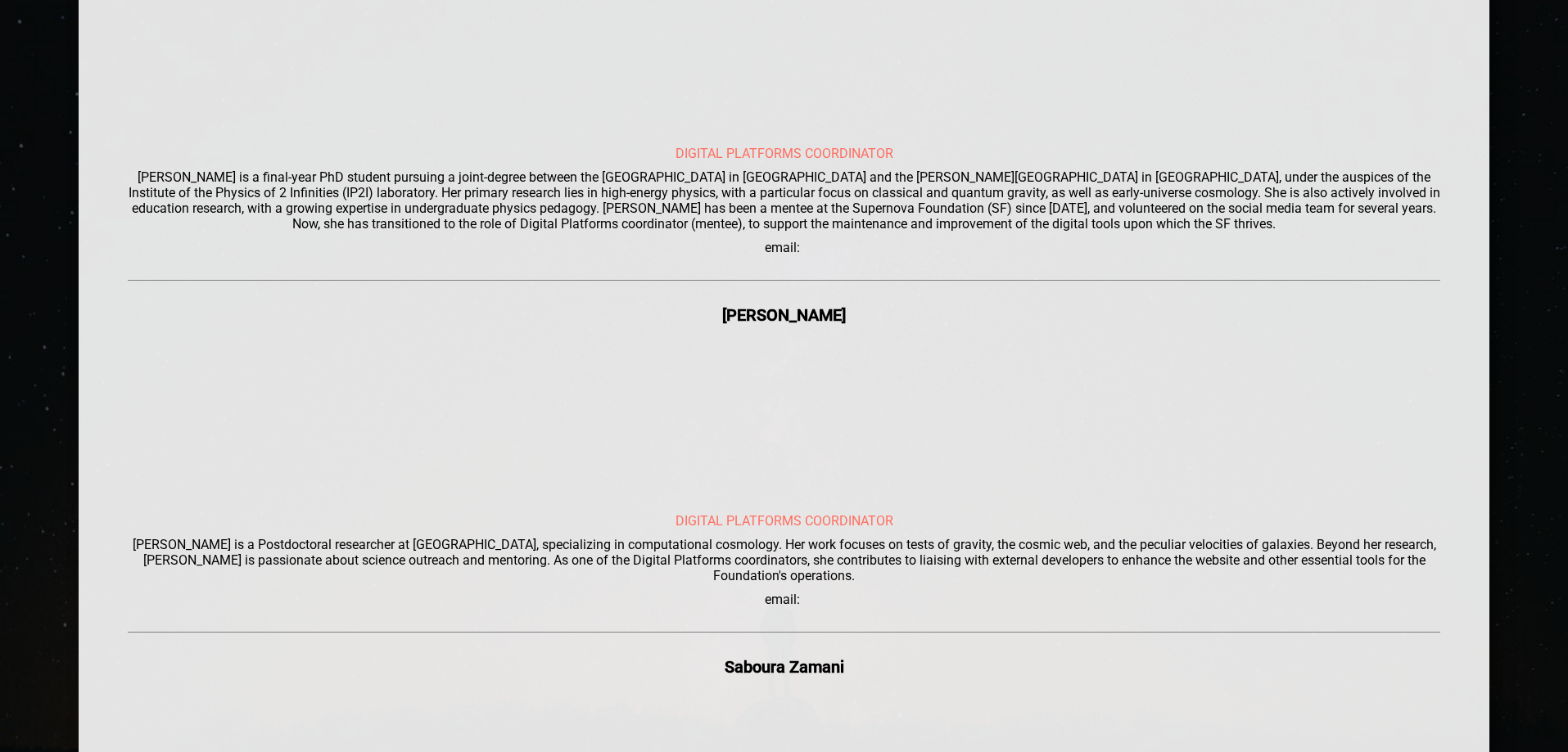
scroll to position [3765, 0]
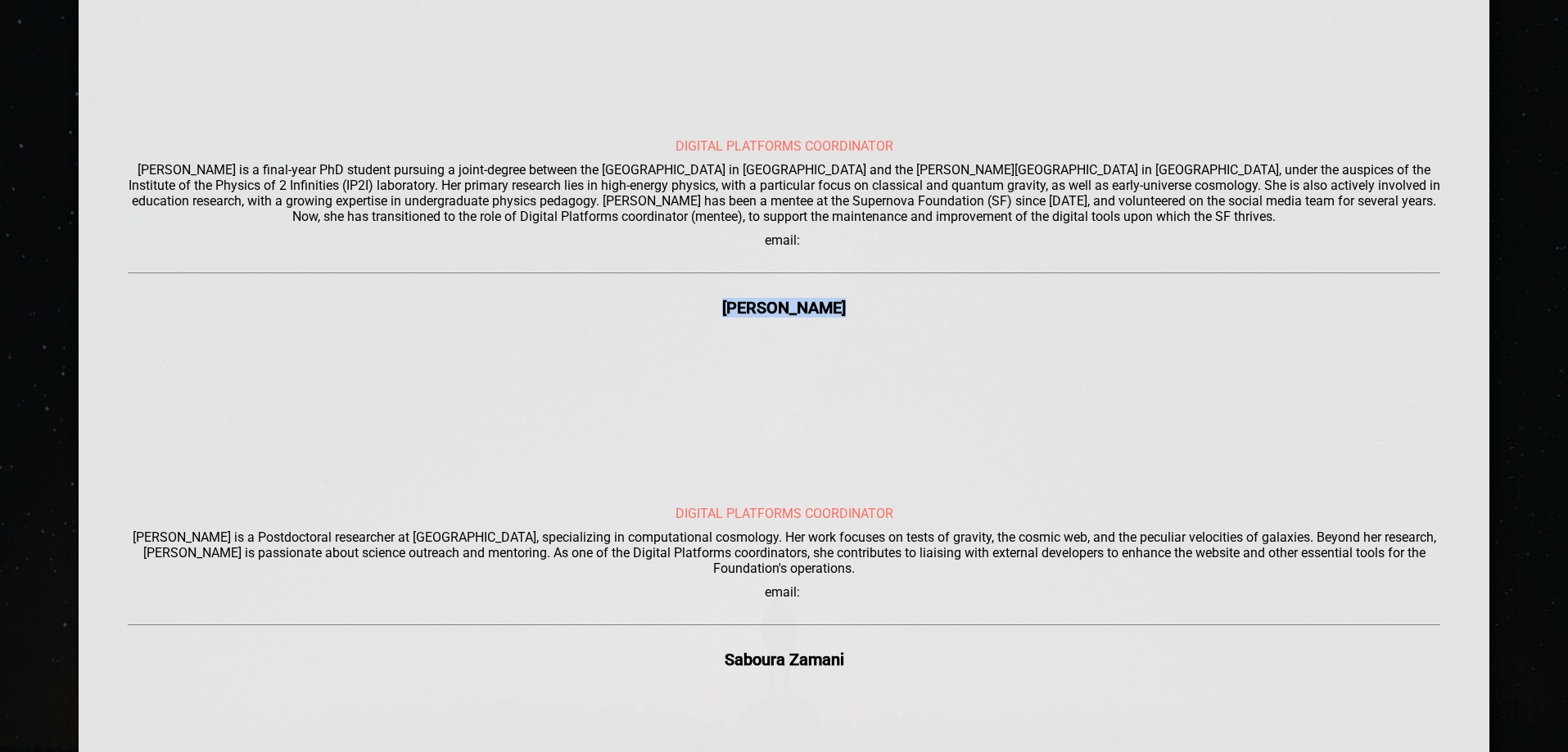
drag, startPoint x: 829, startPoint y: 275, endPoint x: 702, endPoint y: 280, distance: 127.1
click at [703, 298] on div "[PERSON_NAME]" at bounding box center [784, 307] width 1313 height 20
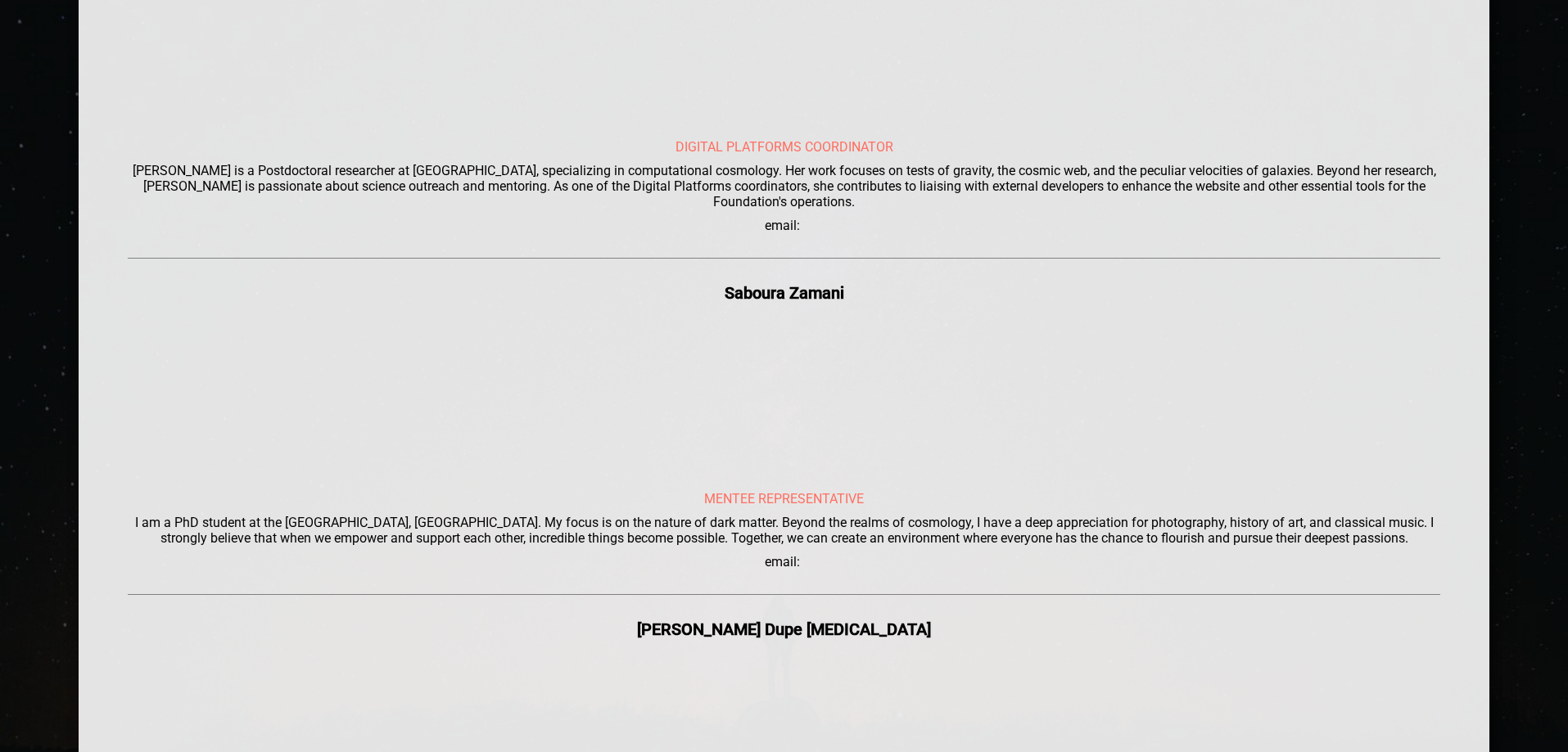
scroll to position [4174, 0]
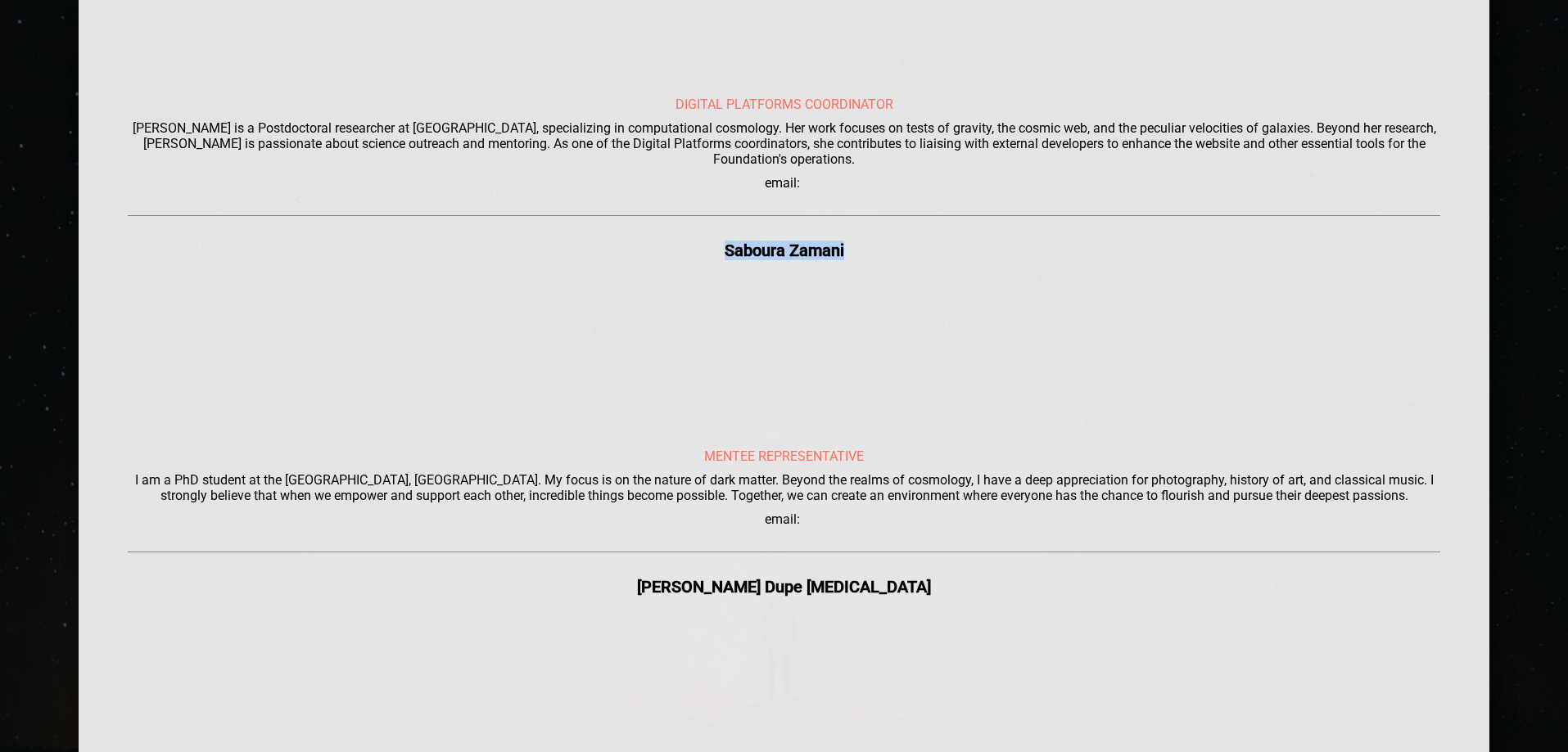
drag, startPoint x: 877, startPoint y: 219, endPoint x: 707, endPoint y: 219, distance: 170.0
click at [707, 241] on div "Saboura Zamani" at bounding box center [784, 250] width 1313 height 20
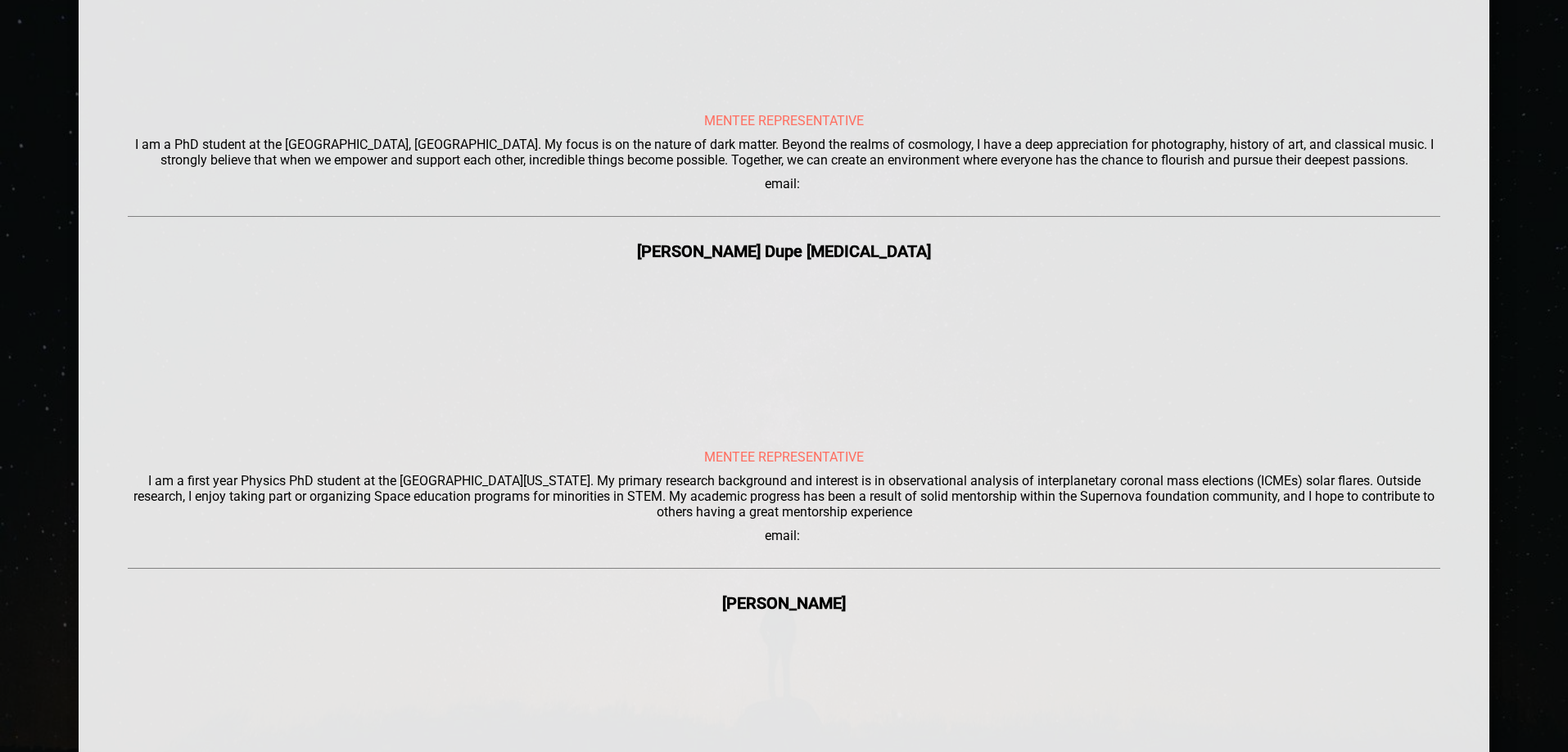
scroll to position [4583, 0]
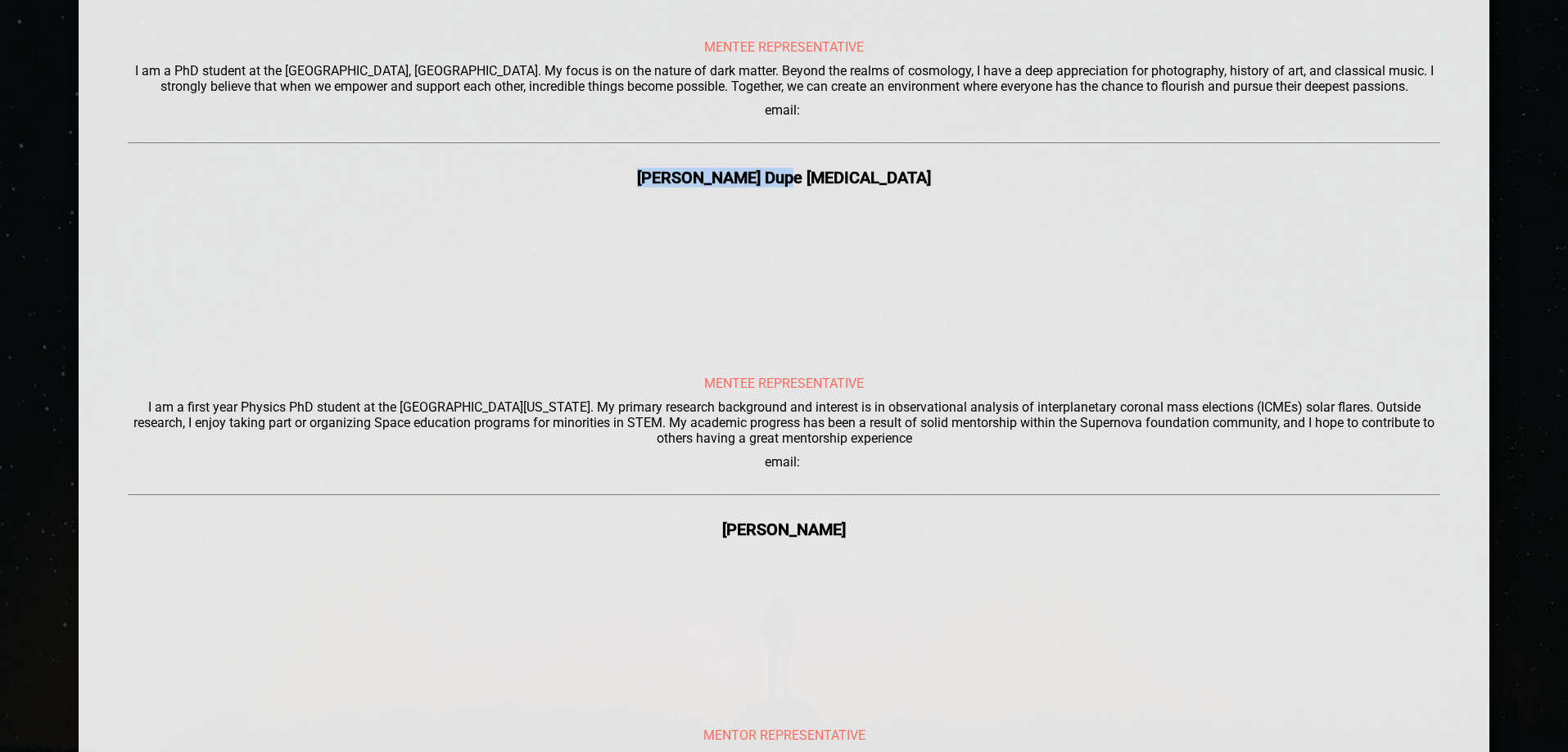
drag, startPoint x: 861, startPoint y: 139, endPoint x: 666, endPoint y: 143, distance: 195.0
click at [666, 168] on div "[PERSON_NAME] Dupe [MEDICAL_DATA]" at bounding box center [784, 177] width 1313 height 20
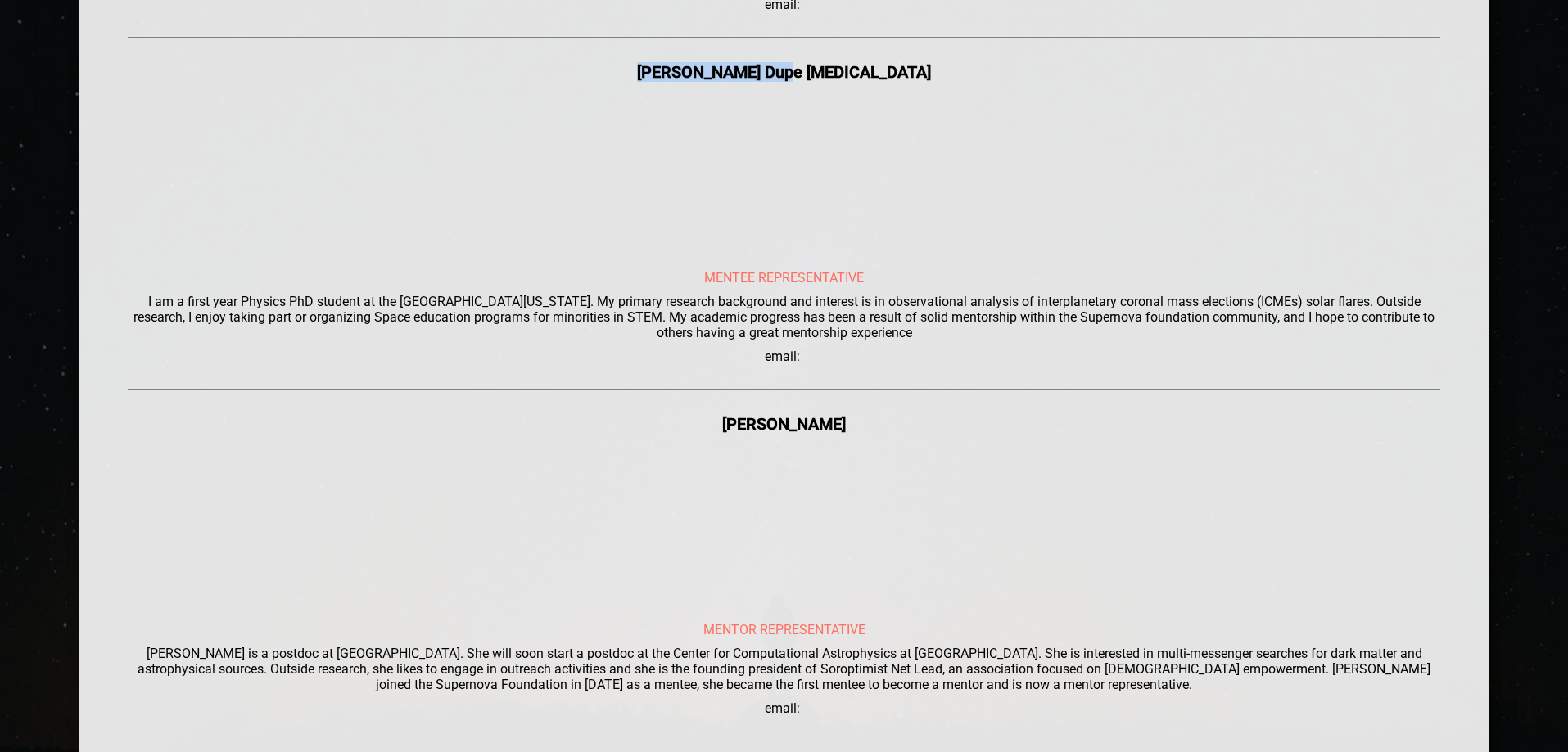
scroll to position [4692, 0]
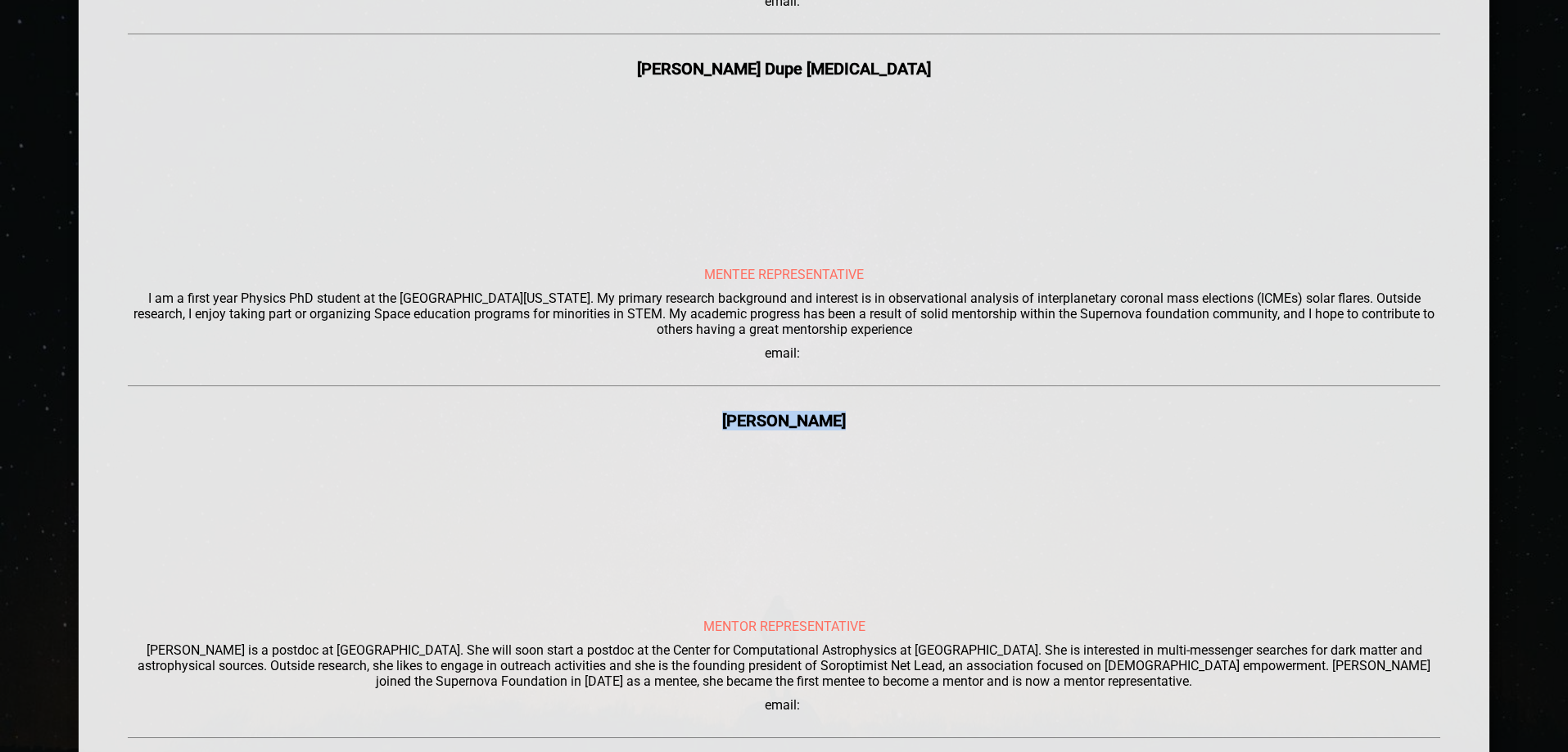
drag, startPoint x: 860, startPoint y: 392, endPoint x: 722, endPoint y: 395, distance: 138.0
click at [722, 411] on div "[PERSON_NAME]" at bounding box center [784, 421] width 1313 height 20
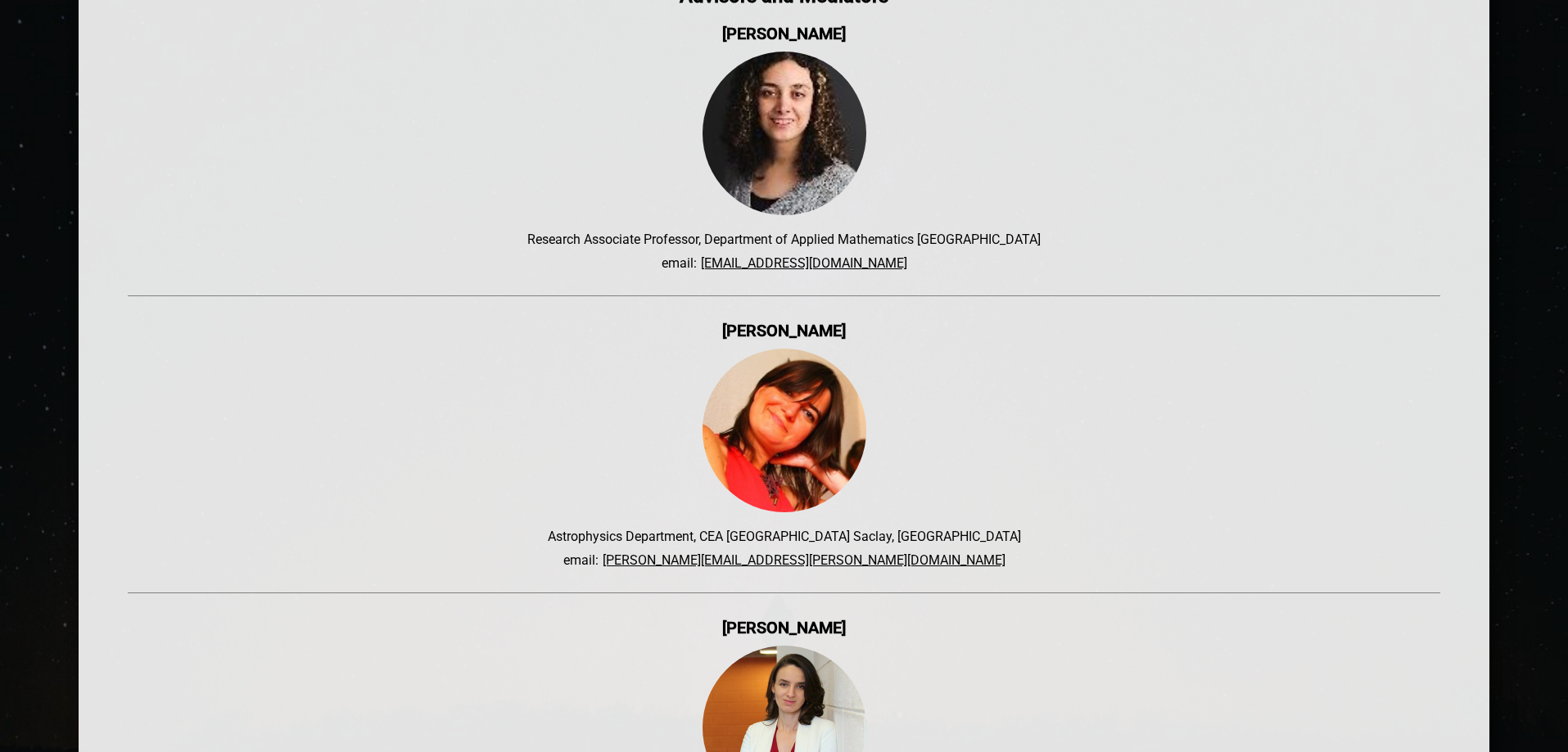
scroll to position [5511, 0]
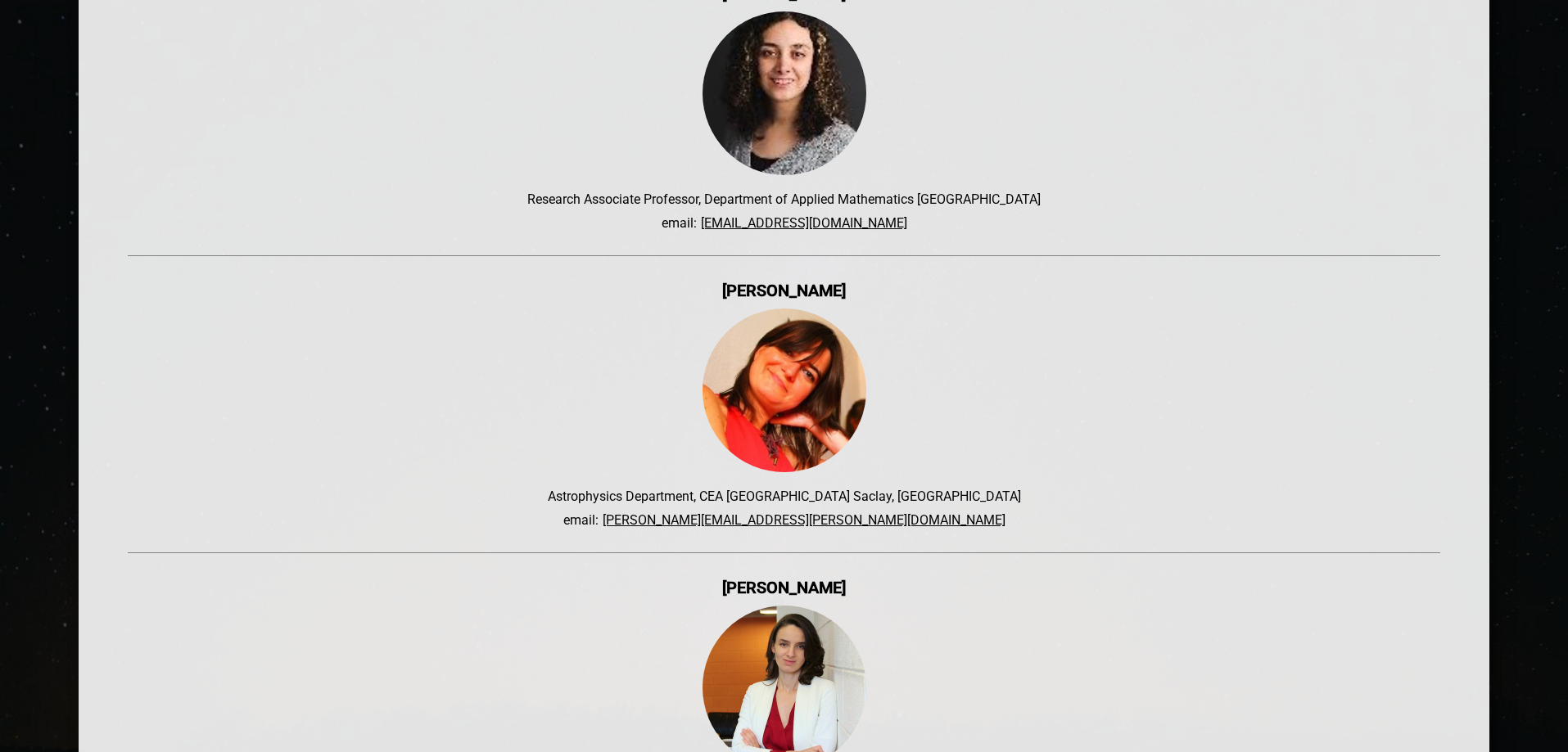
drag, startPoint x: 858, startPoint y: 260, endPoint x: 715, endPoint y: 254, distance: 143.1
click at [715, 280] on div "[PERSON_NAME]" at bounding box center [784, 290] width 1313 height 20
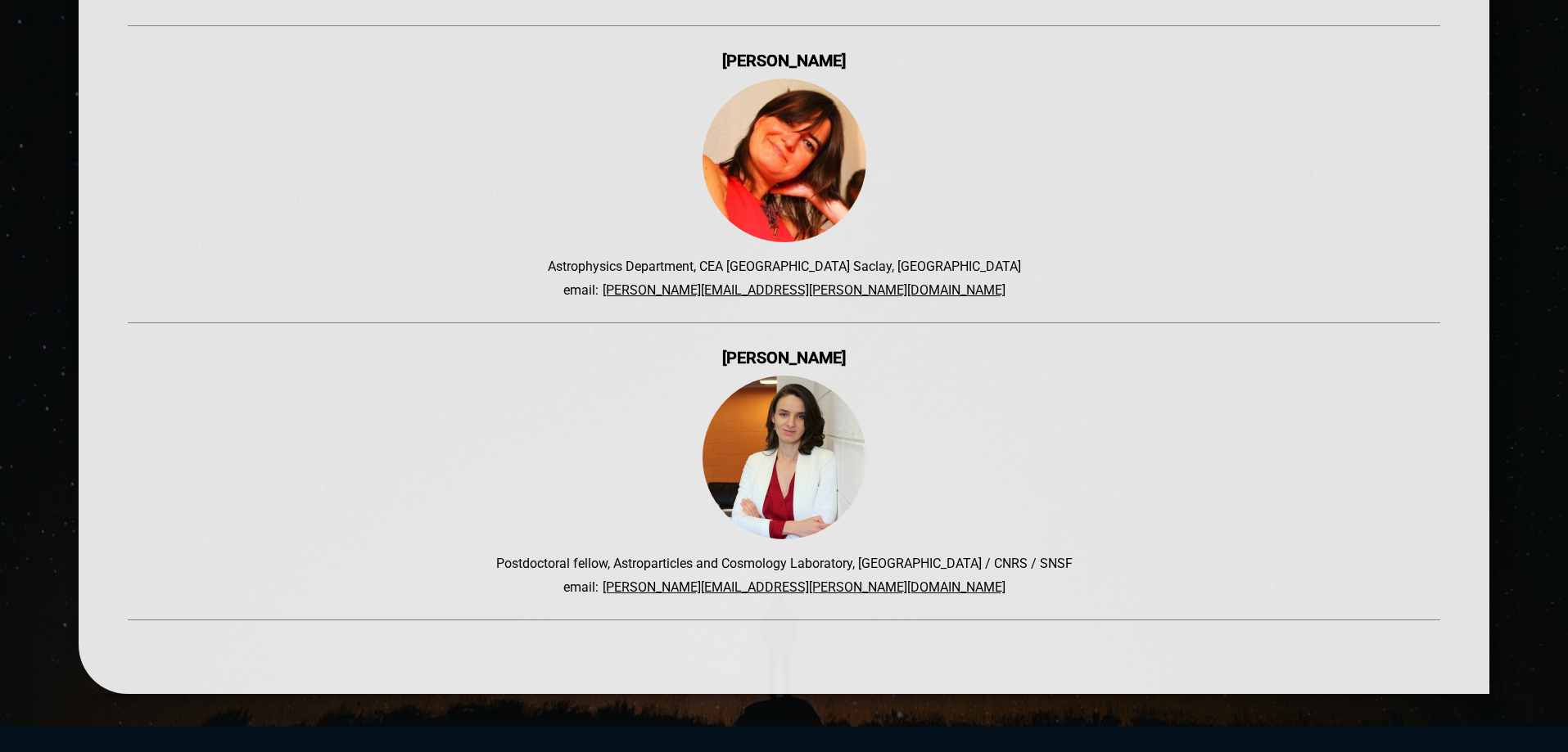
scroll to position [5756, 0]
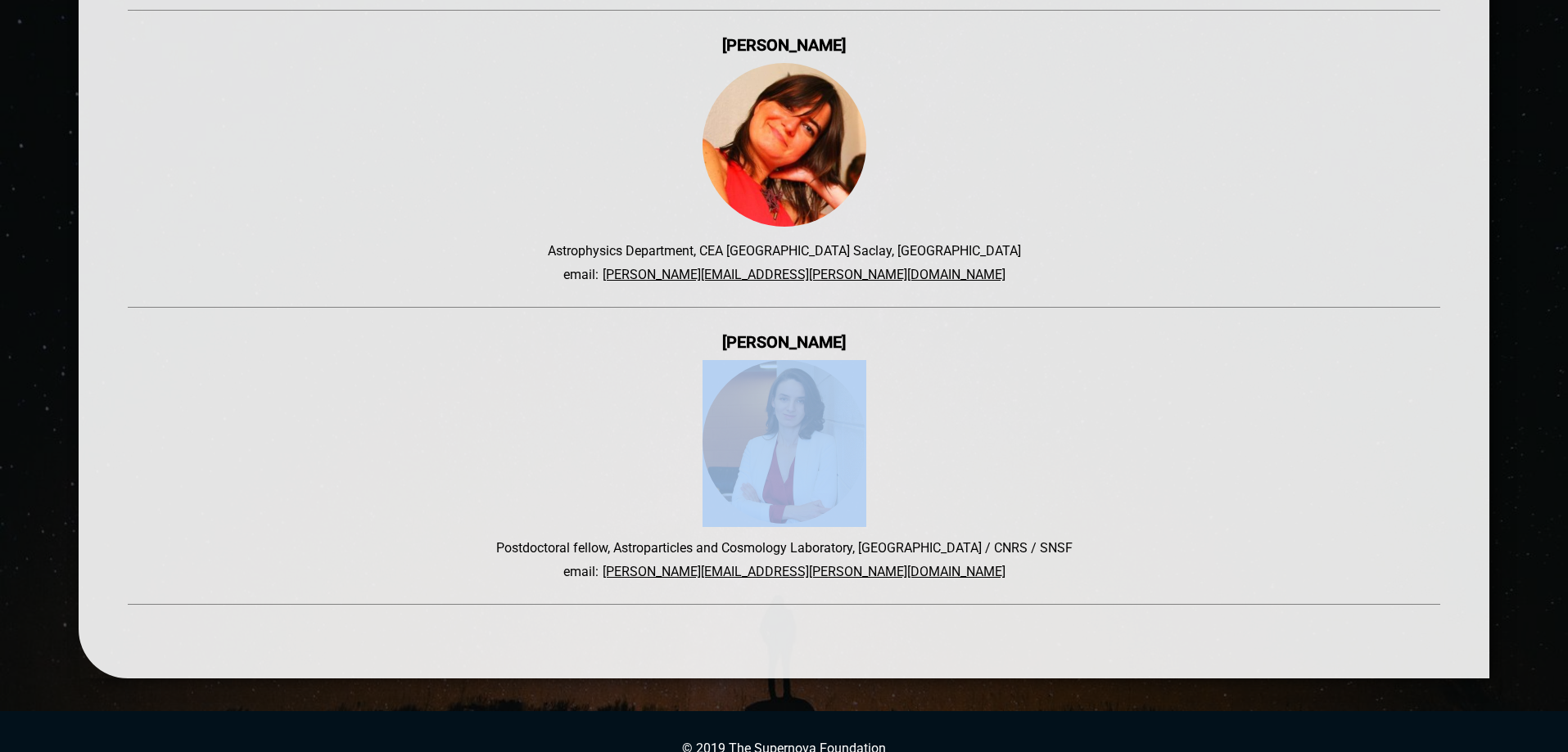
drag, startPoint x: 844, startPoint y: 313, endPoint x: 716, endPoint y: 325, distance: 128.6
click at [716, 332] on div "[PERSON_NAME] Postdoctoral fellow, Astroparticles and Cosmology Laboratory, [GE…" at bounding box center [784, 468] width 1313 height 273
click at [839, 332] on div "[PERSON_NAME]" at bounding box center [784, 342] width 1313 height 20
drag, startPoint x: 825, startPoint y: 313, endPoint x: 721, endPoint y: 313, distance: 104.0
click at [721, 332] on div "[PERSON_NAME]" at bounding box center [784, 342] width 1313 height 20
